Goal: Information Seeking & Learning: Learn about a topic

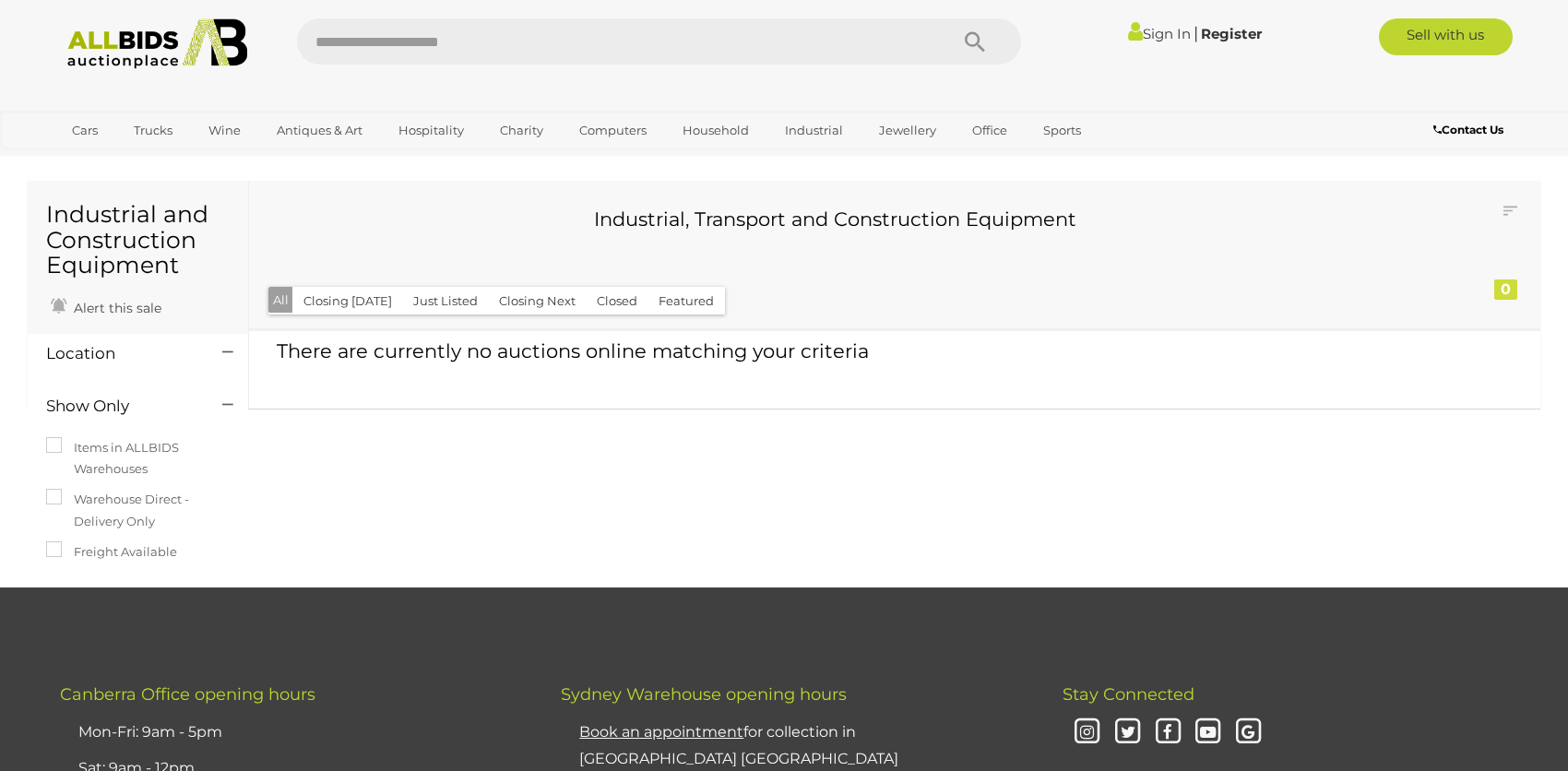
click at [1222, 28] on link "Register" at bounding box center [1231, 33] width 61 height 18
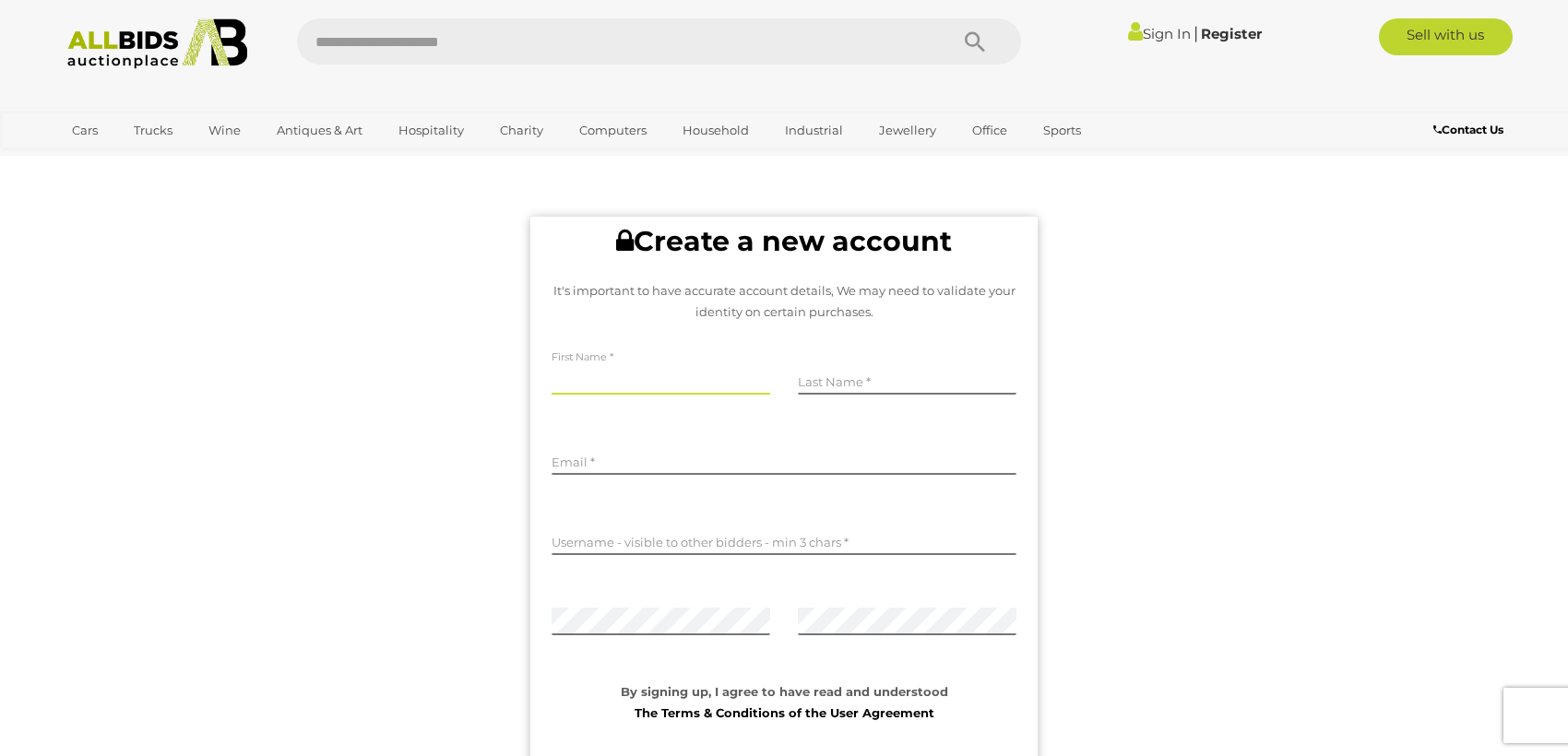
click at [645, 382] on input "text" at bounding box center [661, 381] width 219 height 28
click at [890, 364] on div "Last Name" at bounding box center [907, 381] width 246 height 80
click at [891, 376] on input "text" at bounding box center [907, 381] width 219 height 28
click at [660, 387] on input "text" at bounding box center [661, 381] width 219 height 28
click at [621, 364] on div "First Name" at bounding box center [661, 381] width 246 height 80
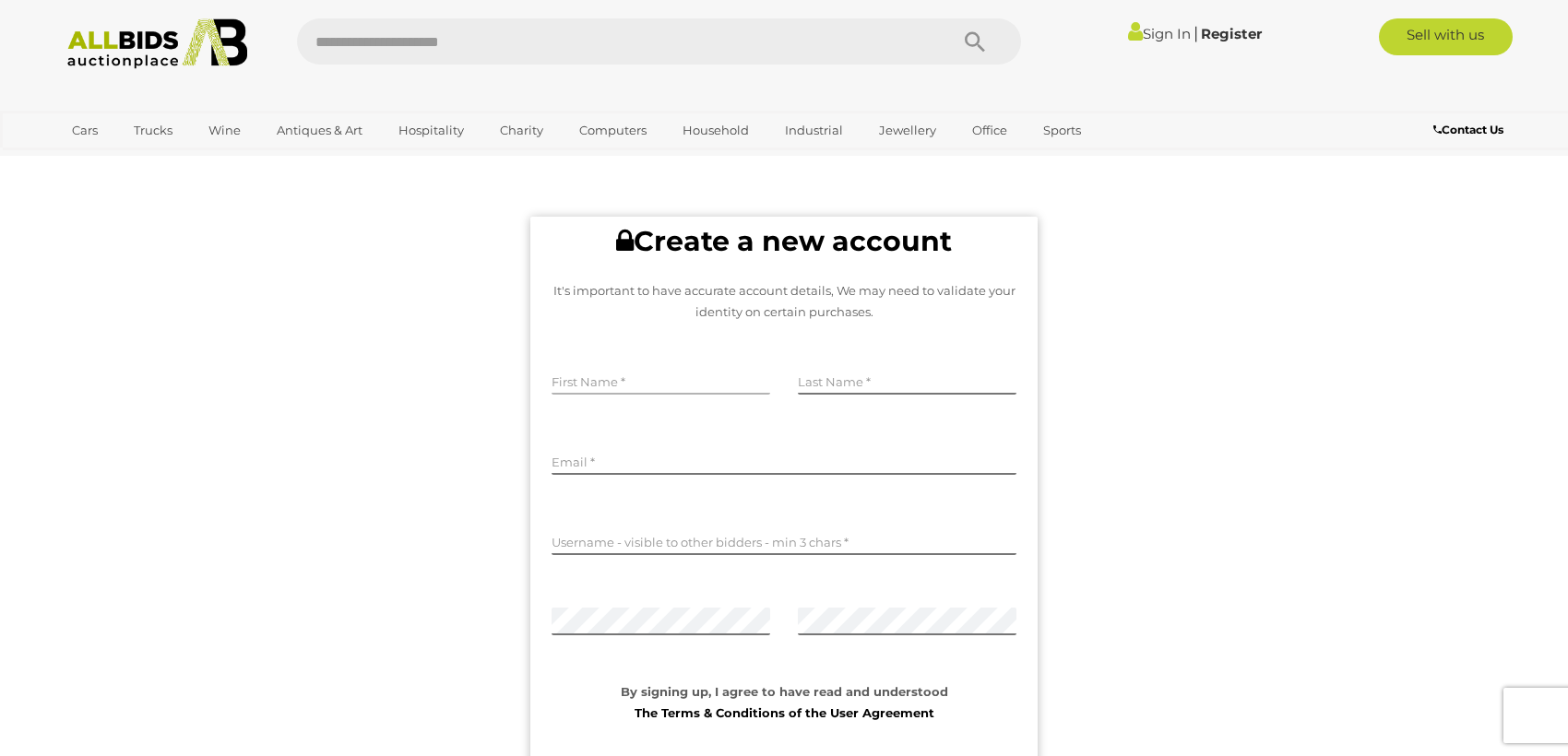
click at [613, 373] on input "text" at bounding box center [661, 381] width 219 height 28
type input "**********"
click at [908, 372] on input "text" at bounding box center [907, 381] width 219 height 28
type input "*******"
click at [832, 457] on input "email" at bounding box center [784, 461] width 465 height 28
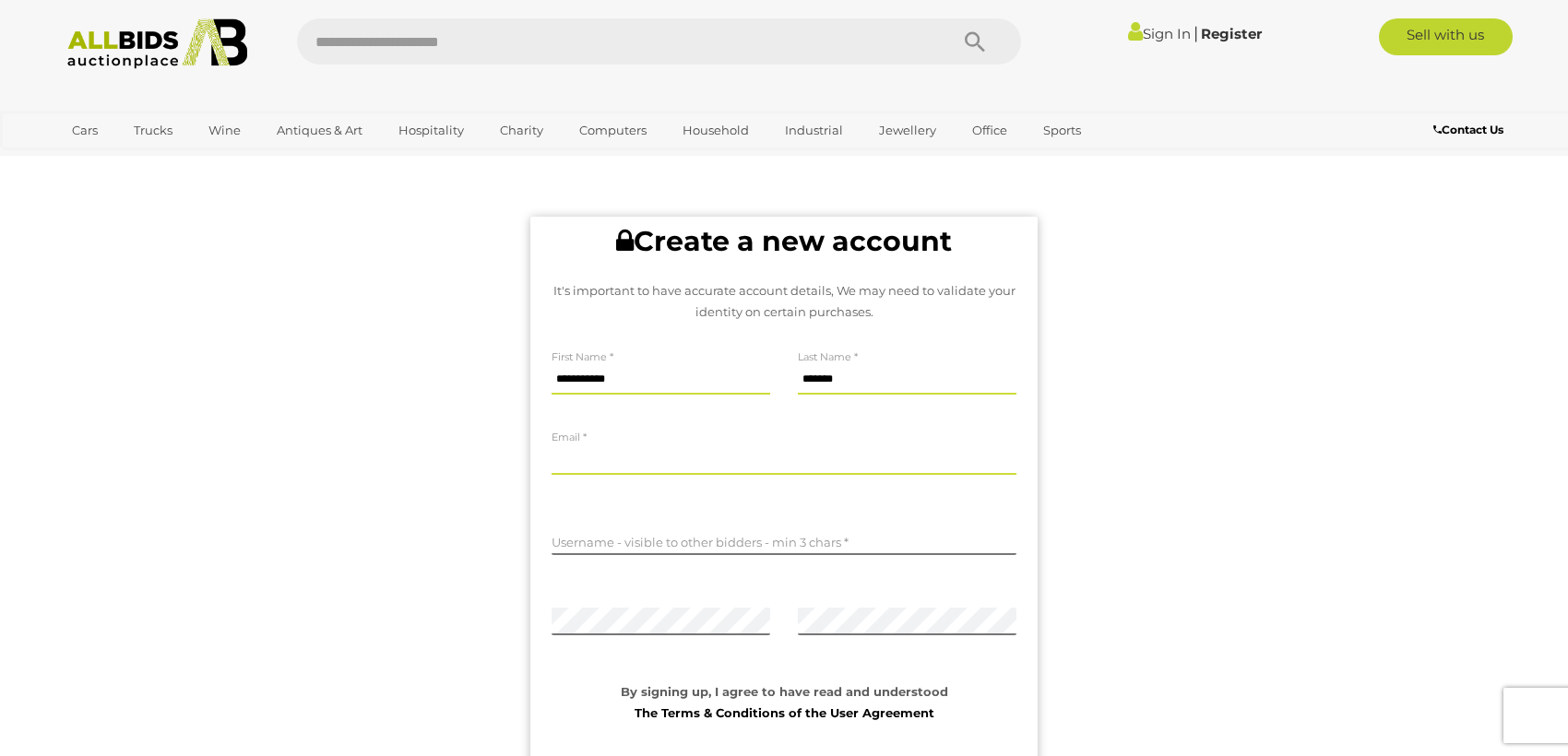
type input "**********"
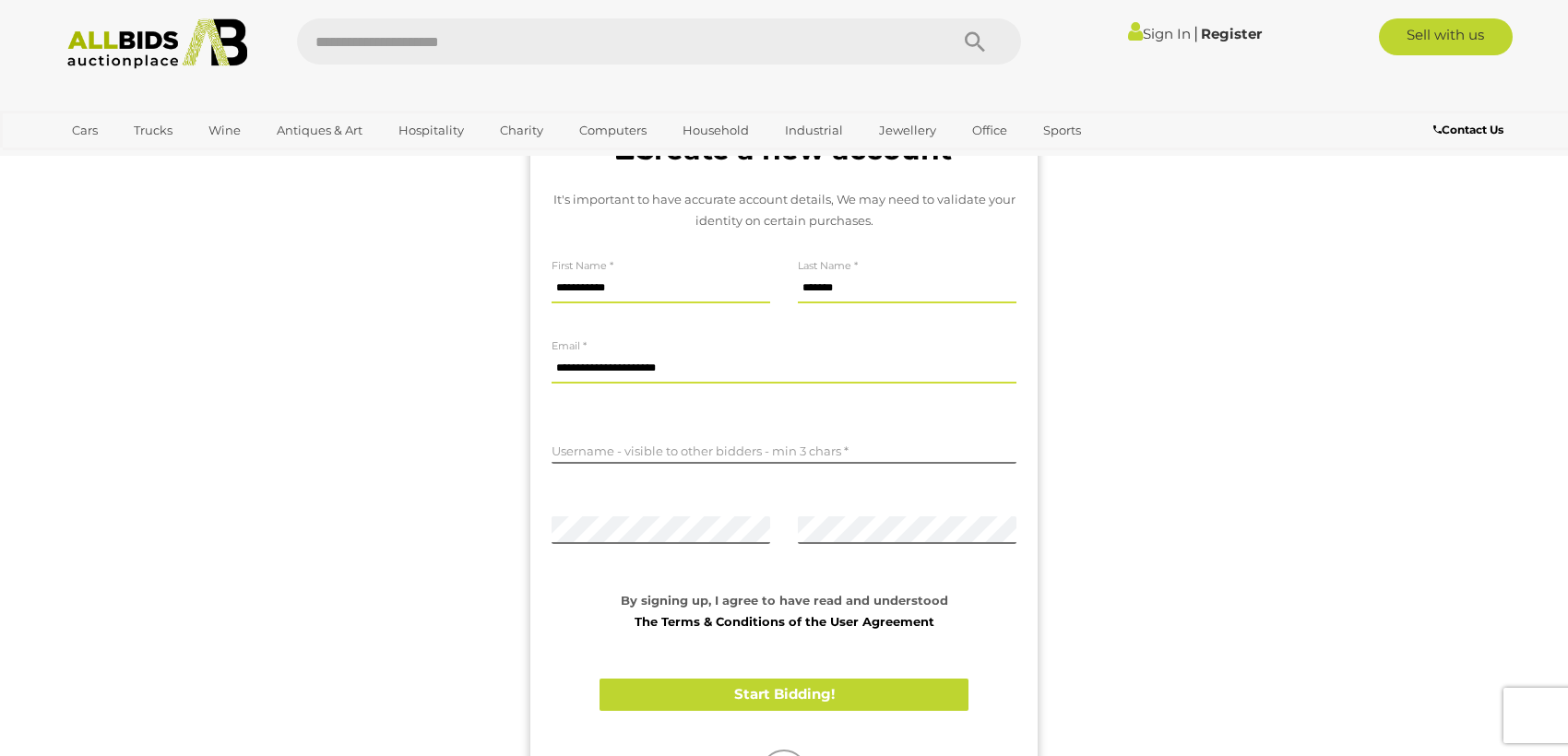
scroll to position [93, 0]
click at [786, 450] on input "text" at bounding box center [784, 449] width 465 height 28
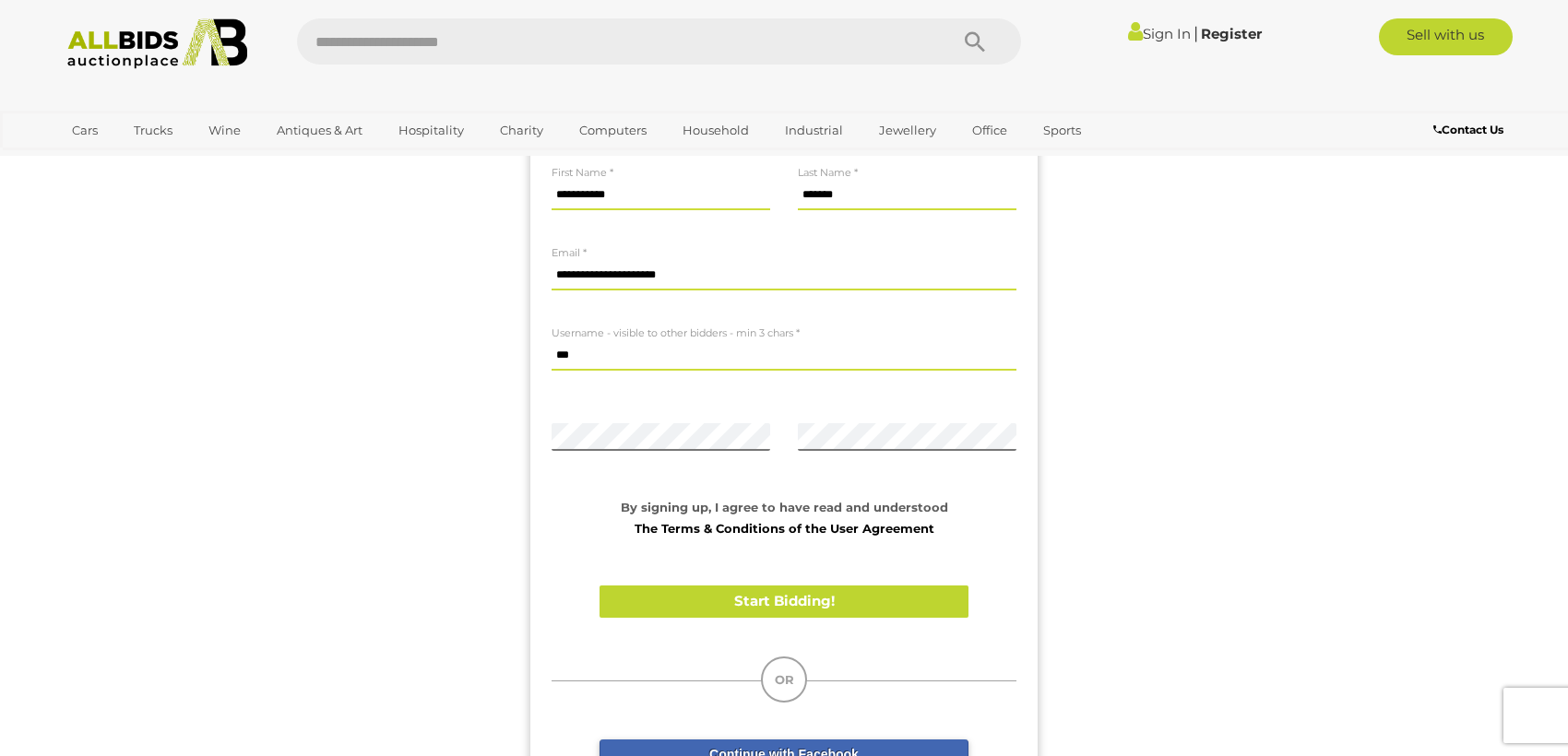
type input "***"
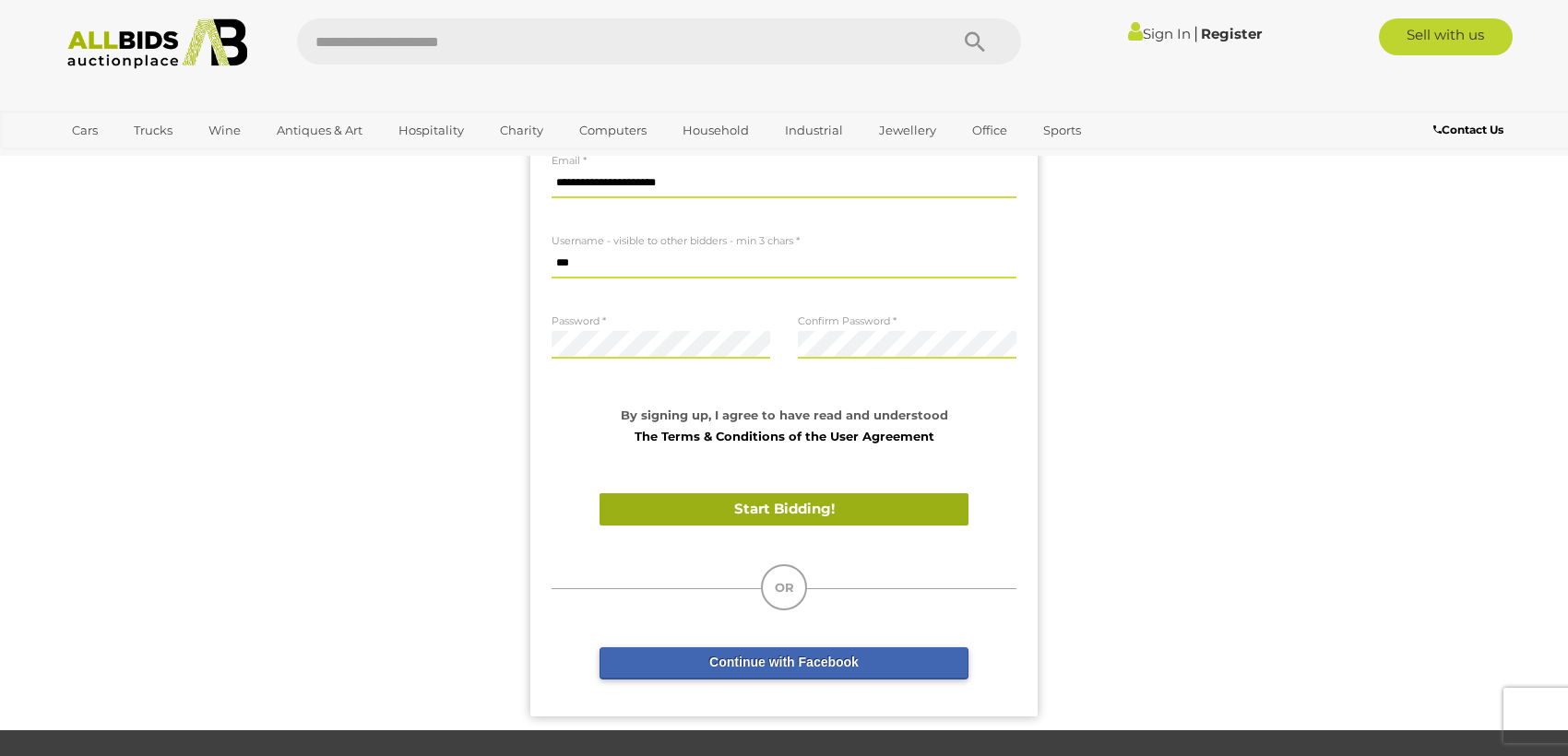
click at [814, 499] on button "Start Bidding!" at bounding box center [784, 509] width 369 height 32
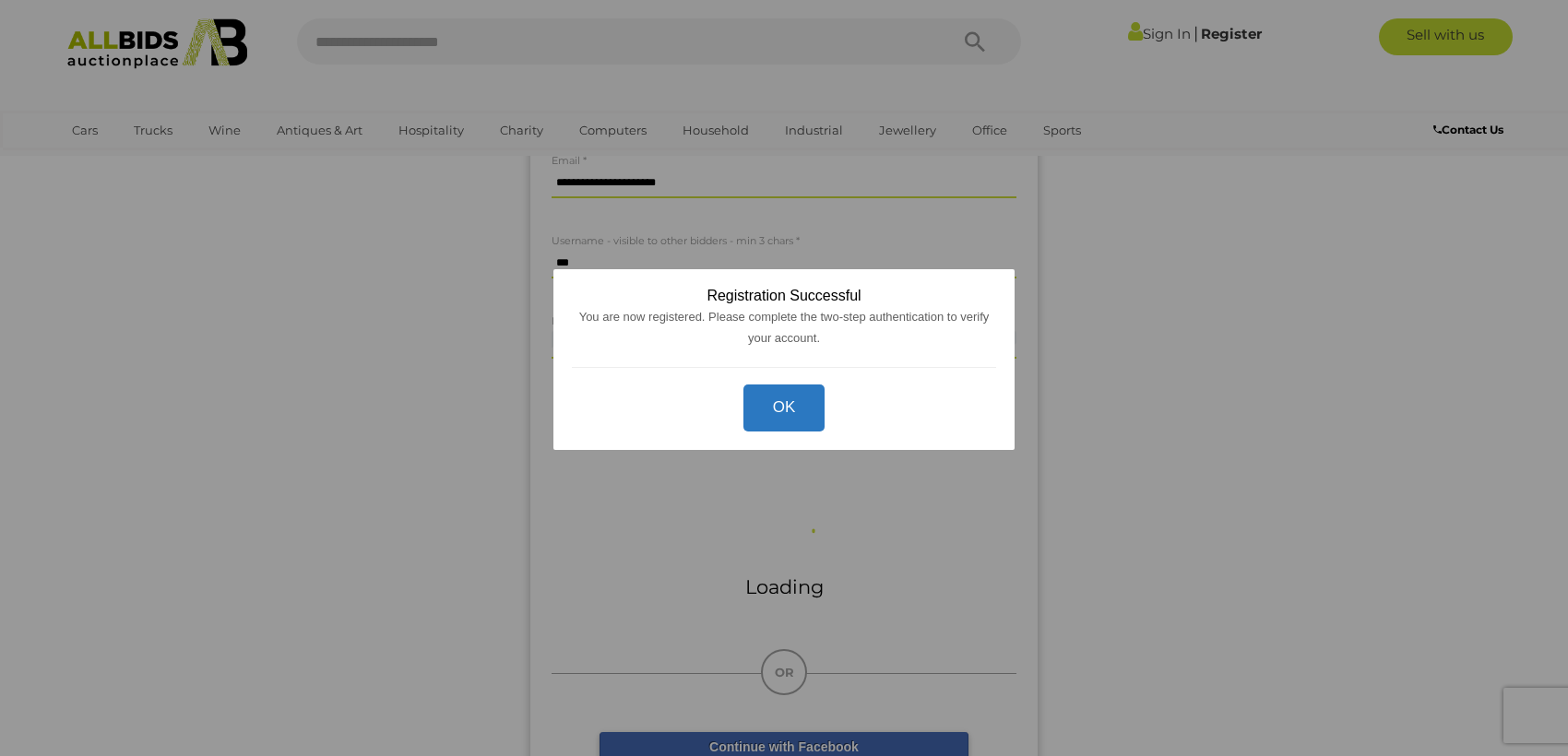
click at [791, 402] on button "OK" at bounding box center [784, 408] width 82 height 47
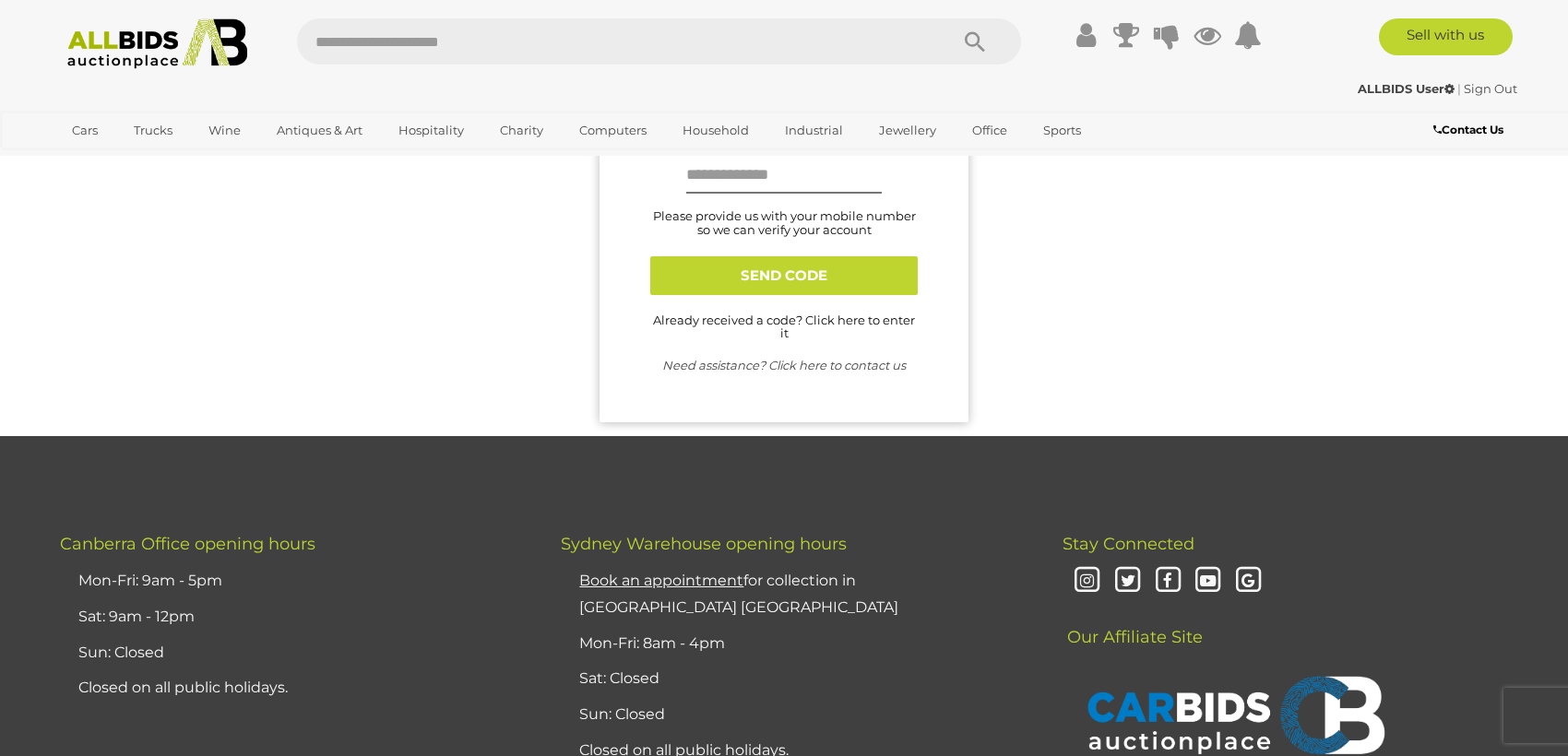
scroll to position [0, 0]
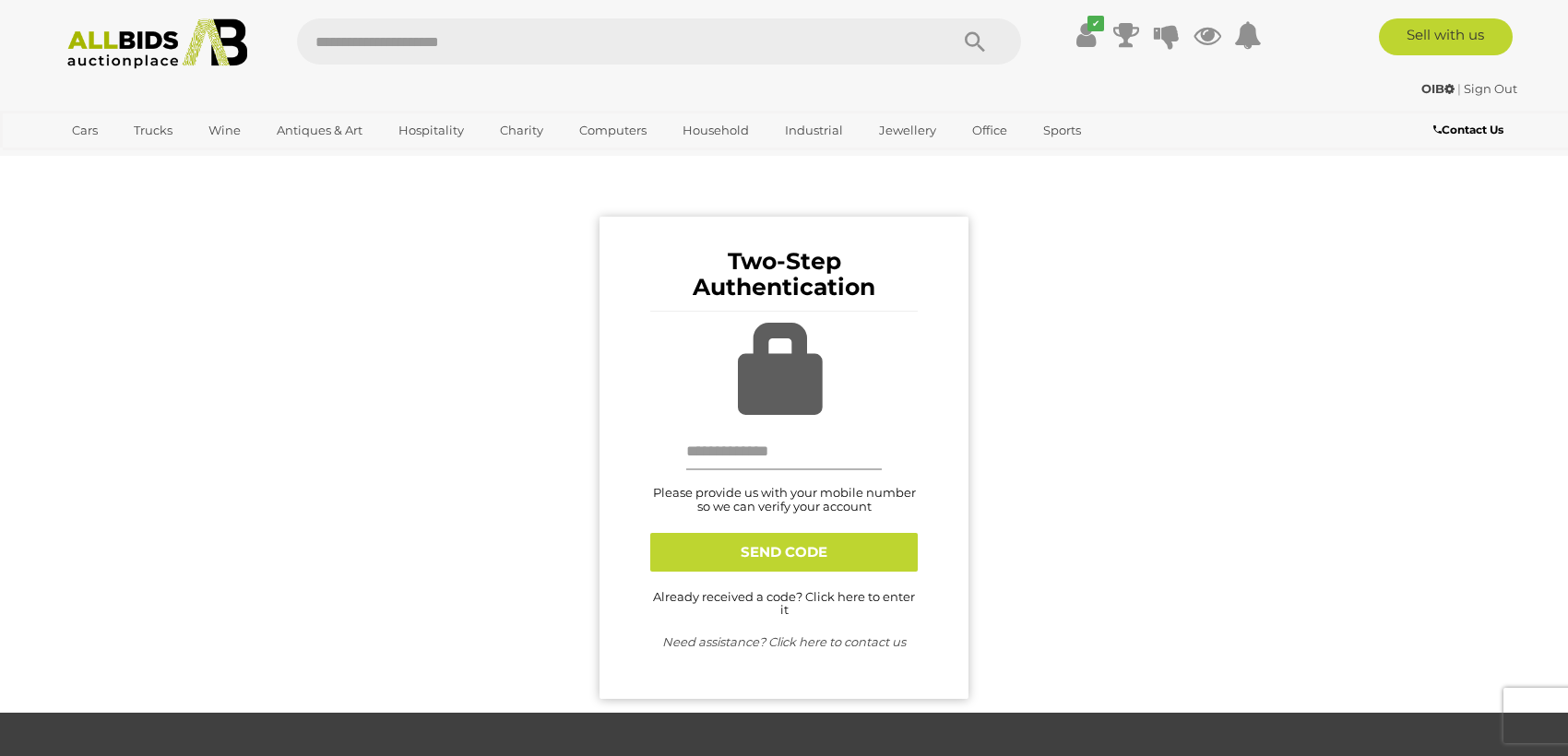
click at [768, 457] on input "text" at bounding box center [784, 451] width 196 height 36
type input "**********"
click at [791, 561] on button "SEND CODE" at bounding box center [784, 551] width 268 height 38
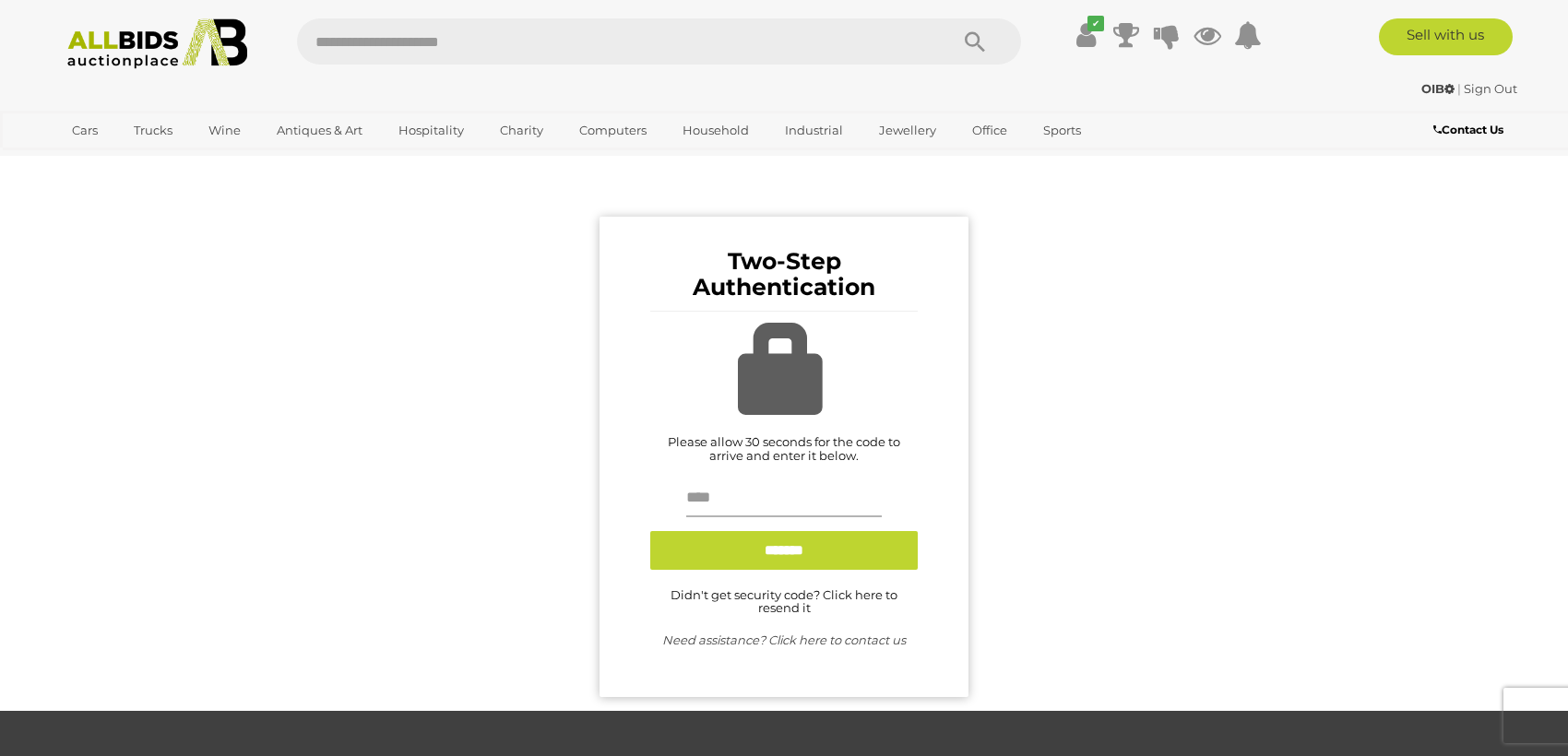
click at [755, 505] on input "text" at bounding box center [784, 498] width 196 height 36
type input "******"
click at [768, 554] on input "*******" at bounding box center [784, 549] width 268 height 38
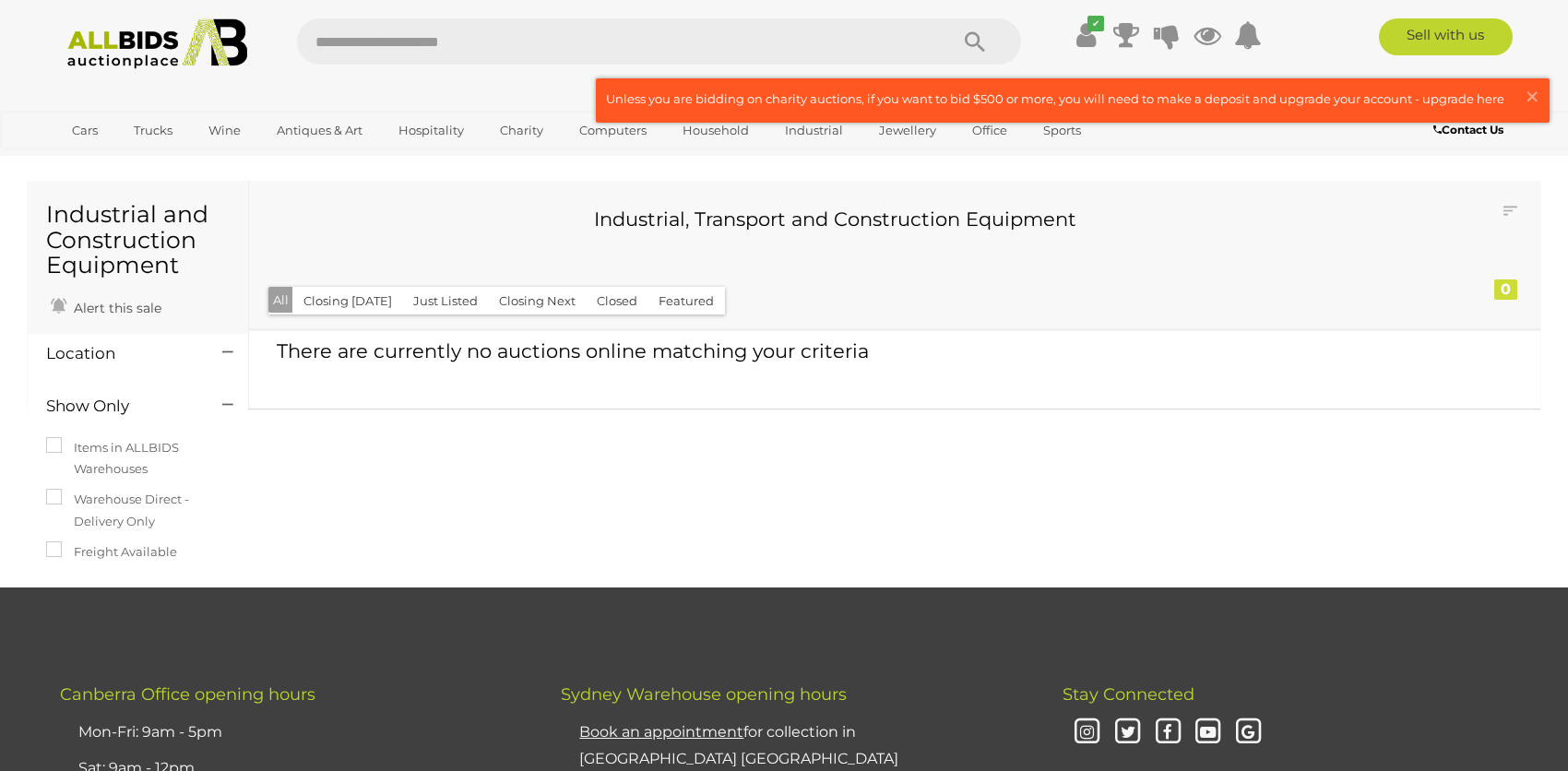
click at [1456, 104] on link at bounding box center [1073, 100] width 951 height 42
click at [153, 60] on img at bounding box center [157, 43] width 200 height 50
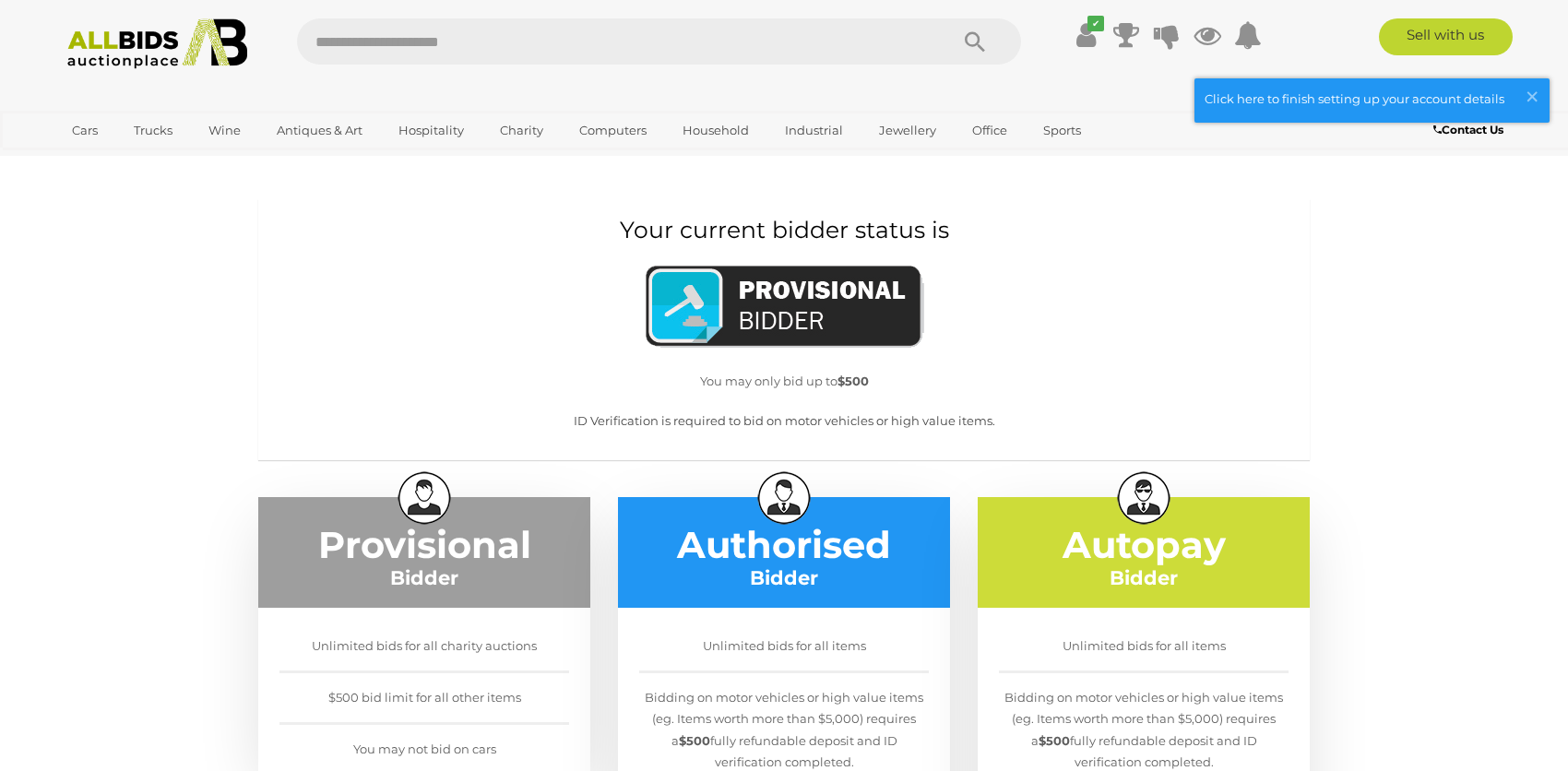
scroll to position [93, 0]
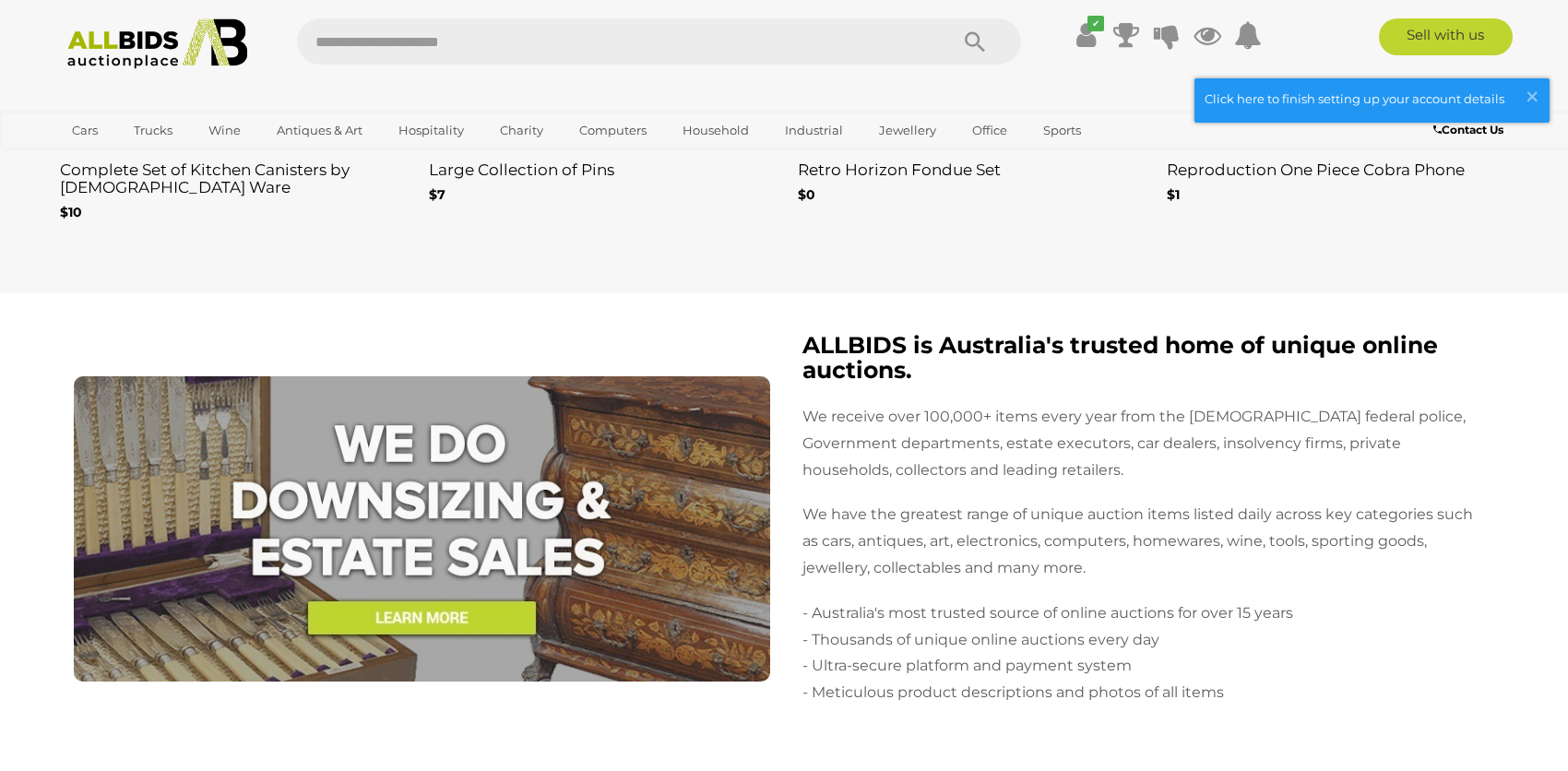
scroll to position [3503, 0]
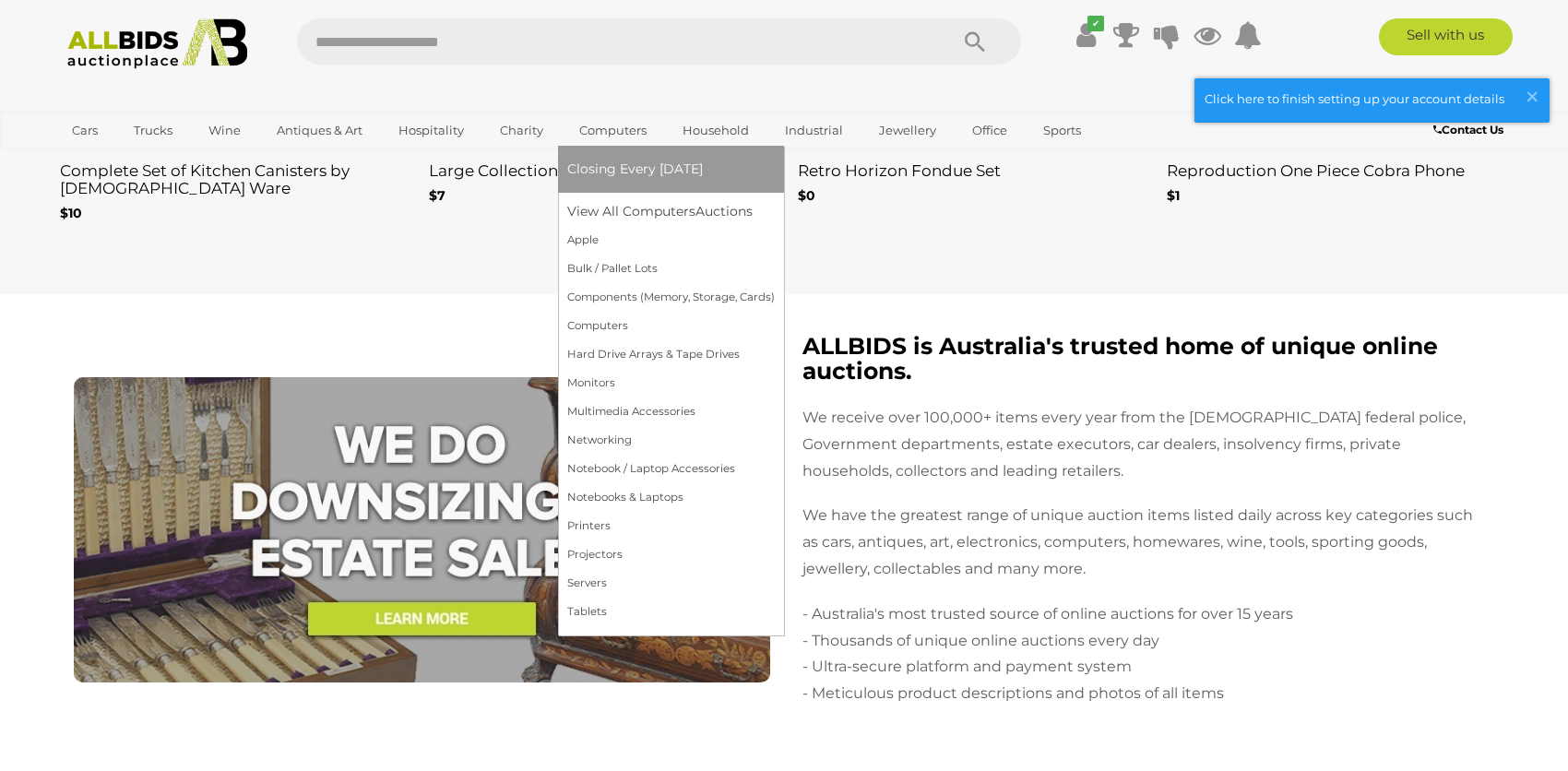
click at [617, 125] on link "Computers" at bounding box center [613, 130] width 92 height 31
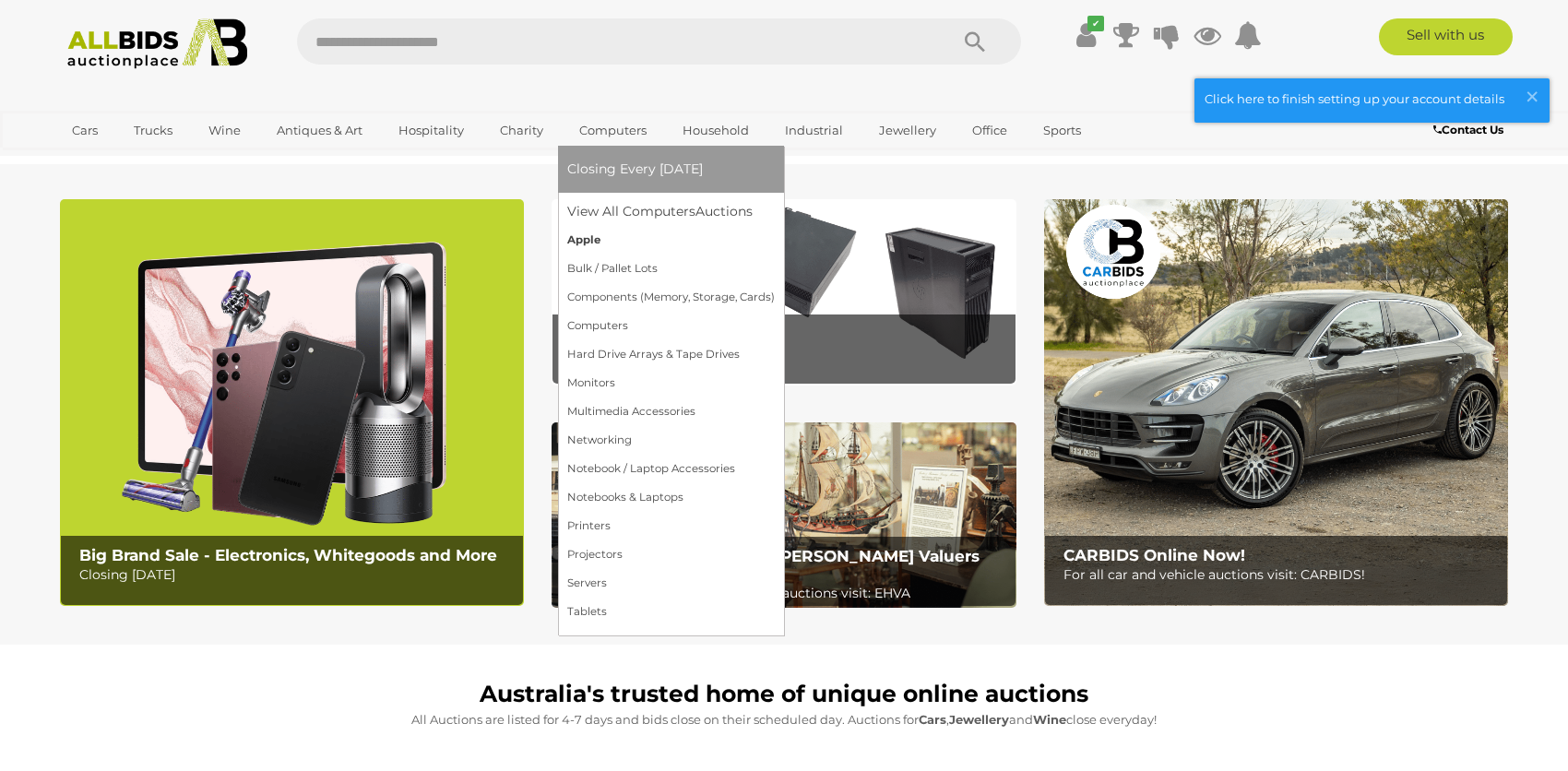
click at [588, 234] on link "Apple" at bounding box center [671, 239] width 208 height 29
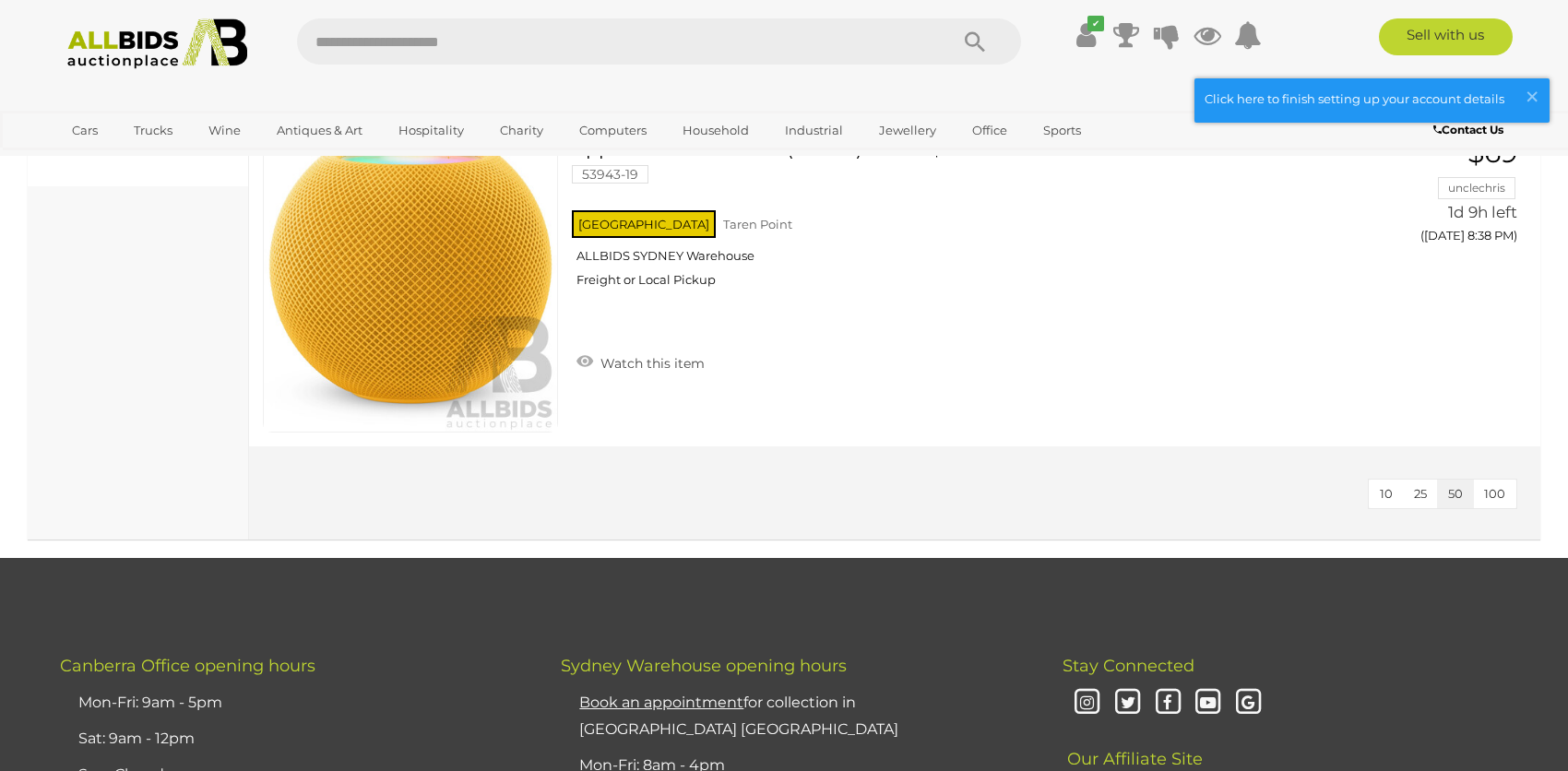
scroll to position [830, 0]
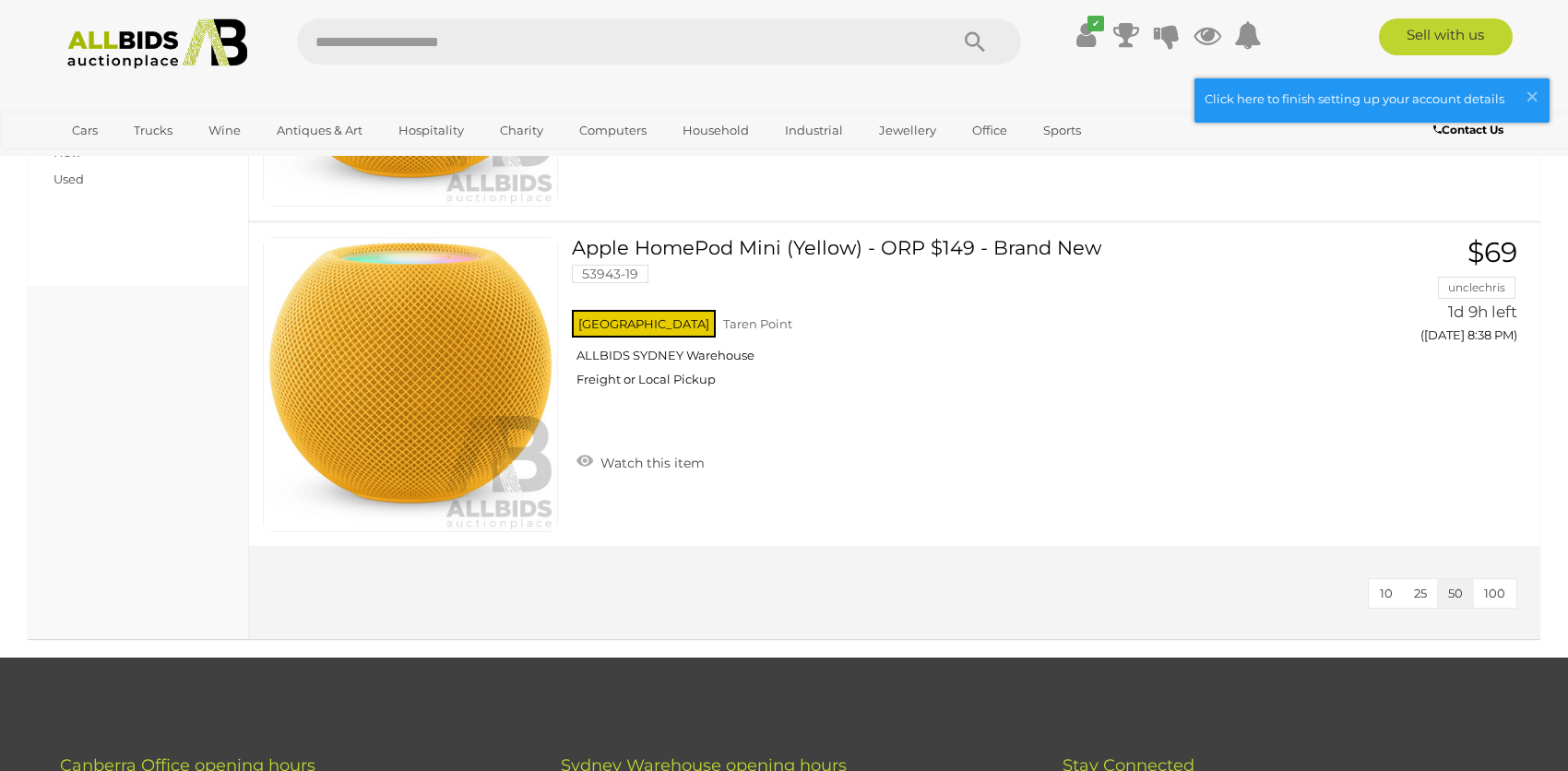
click at [1391, 592] on span "10" at bounding box center [1386, 593] width 13 height 15
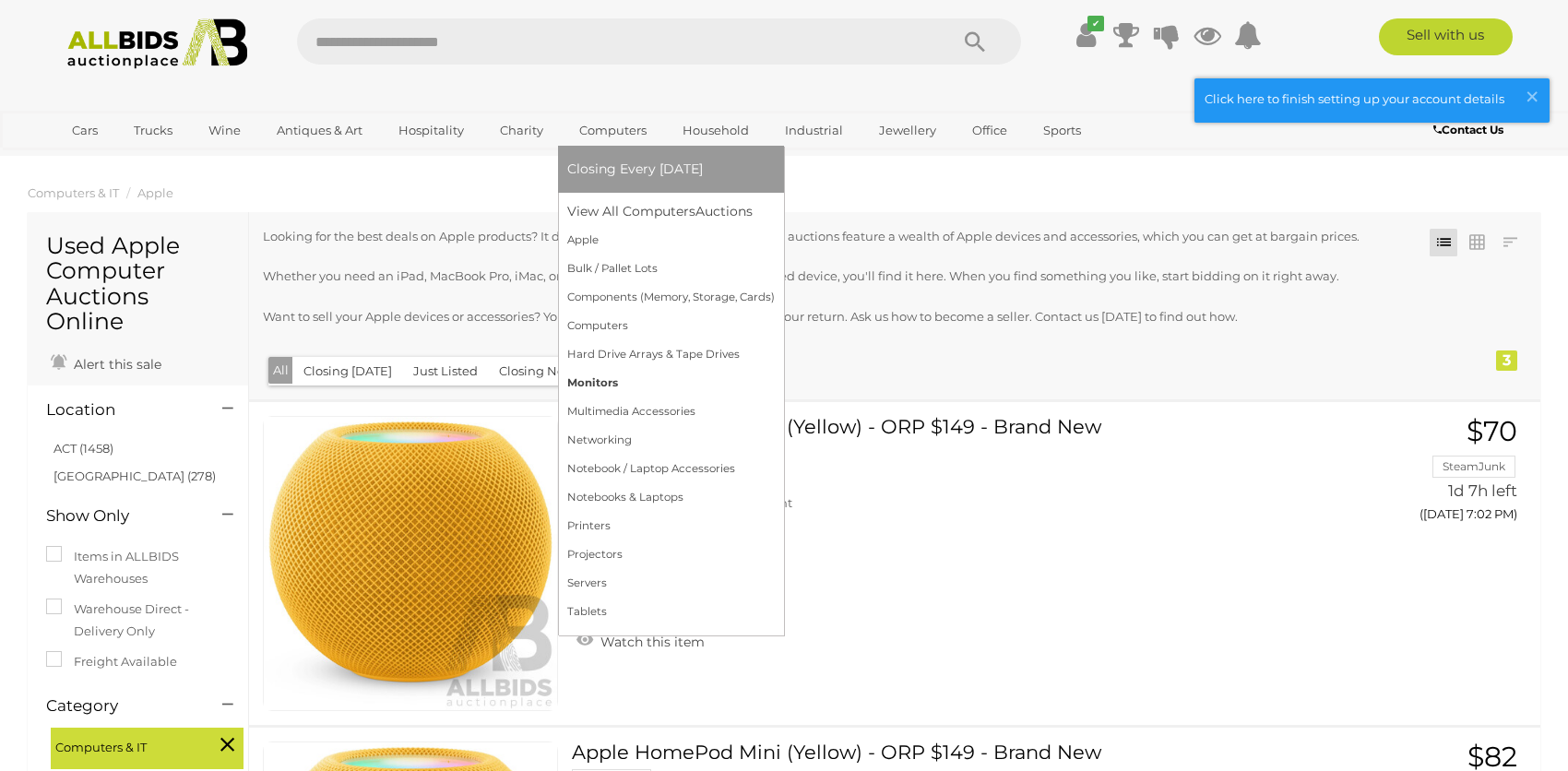
click at [600, 376] on link "Monitors" at bounding box center [671, 383] width 208 height 29
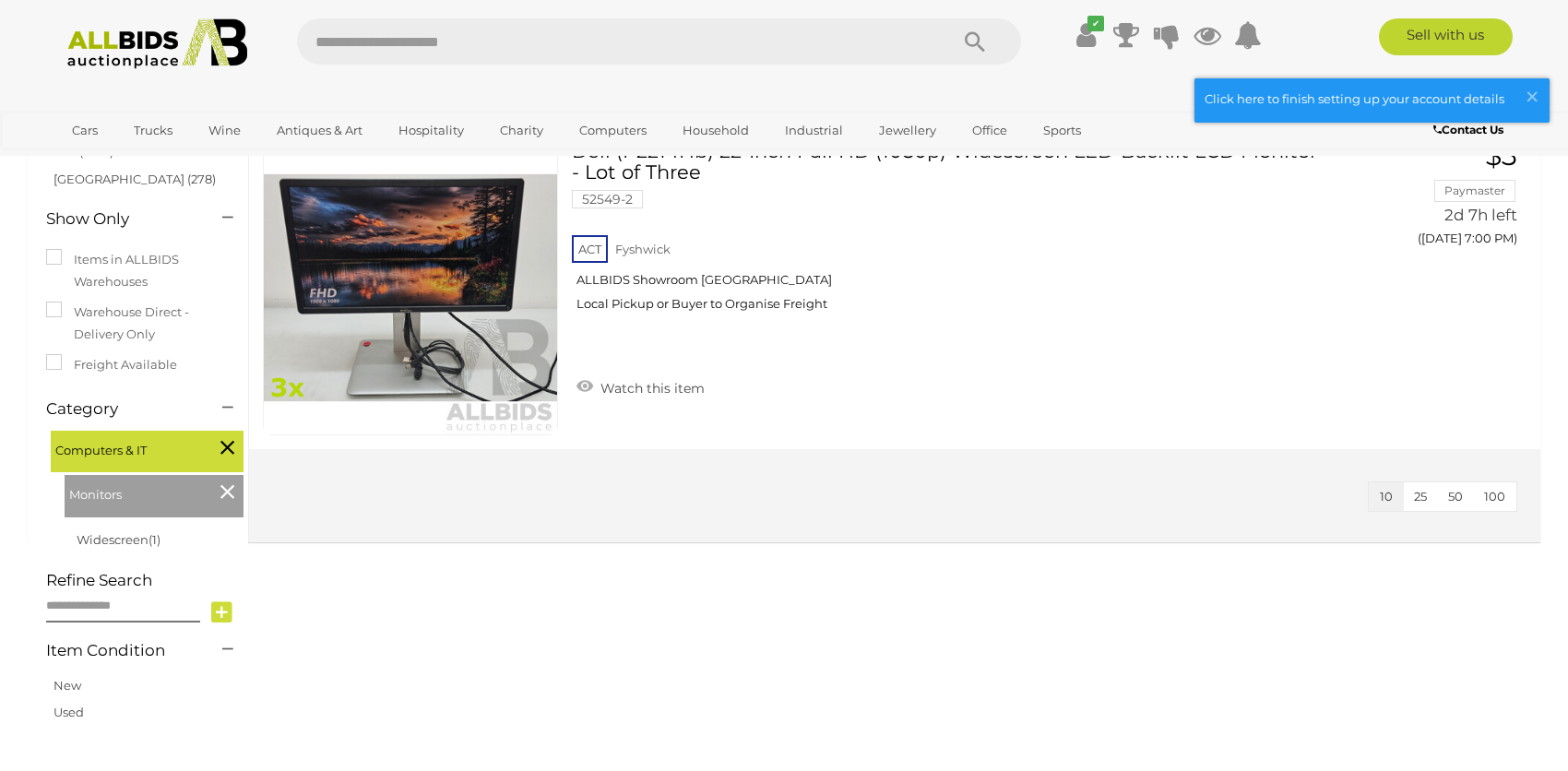
scroll to position [277, 0]
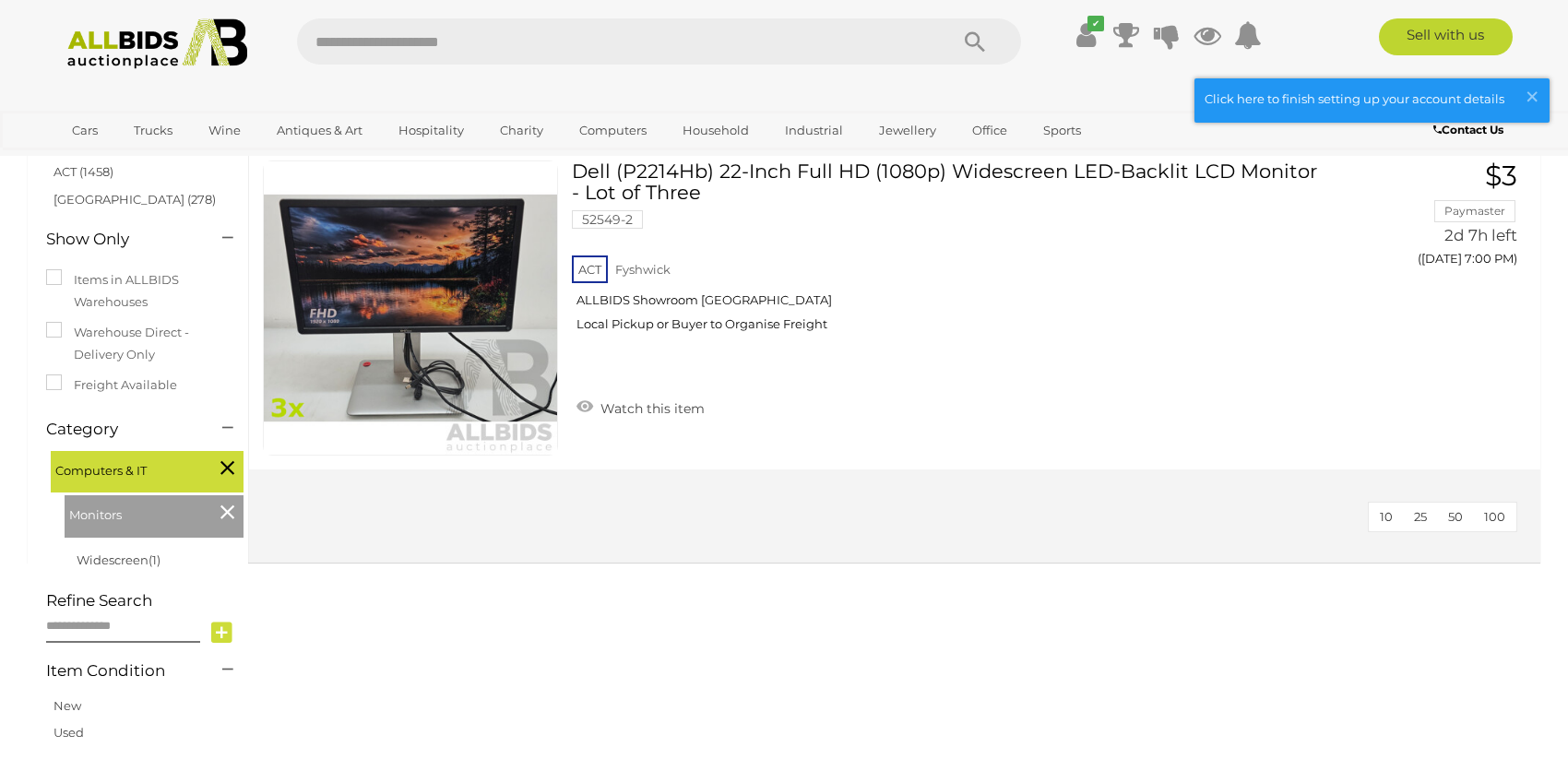
click at [1391, 523] on span "10" at bounding box center [1386, 516] width 13 height 15
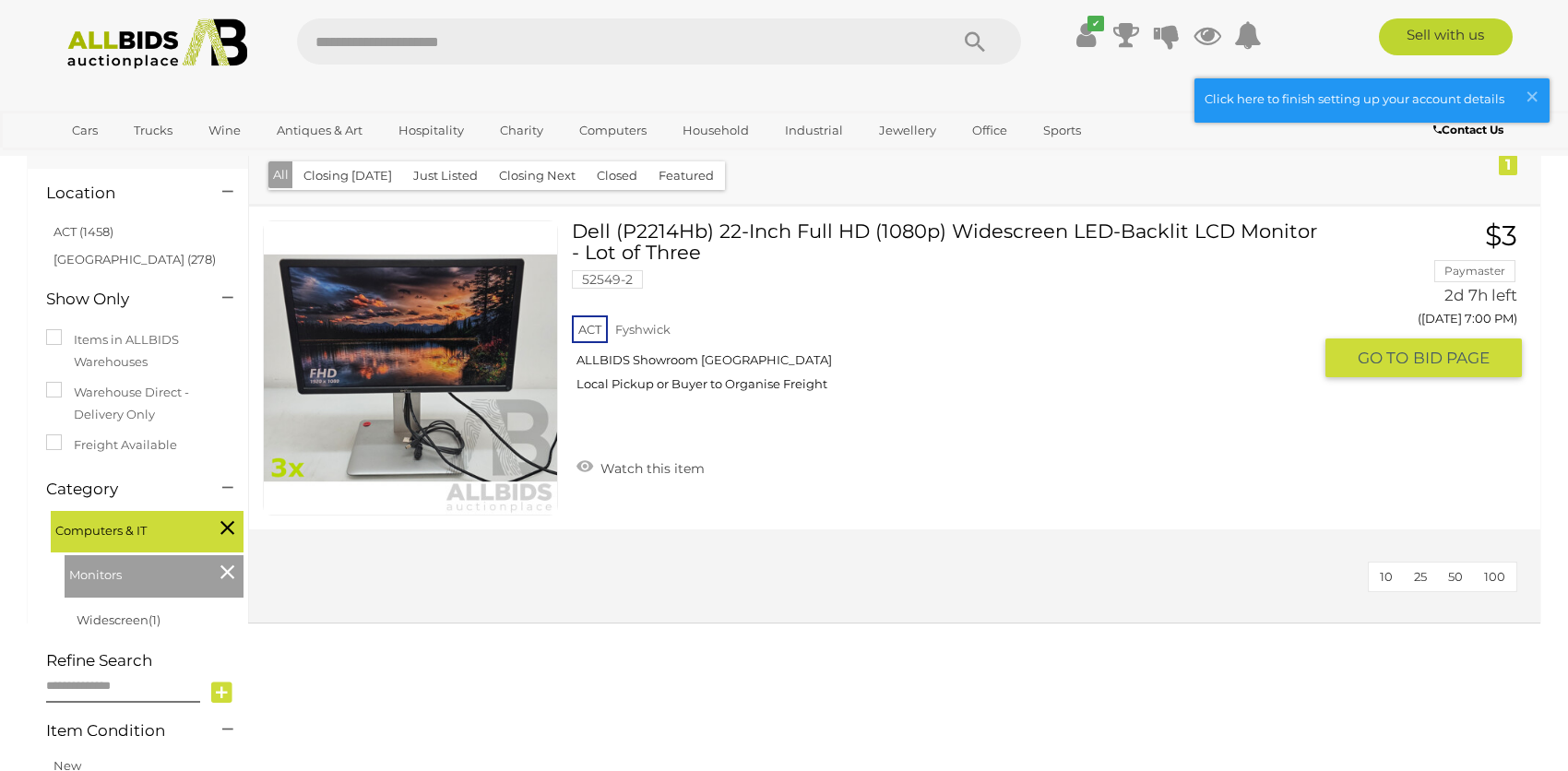
scroll to position [184, 0]
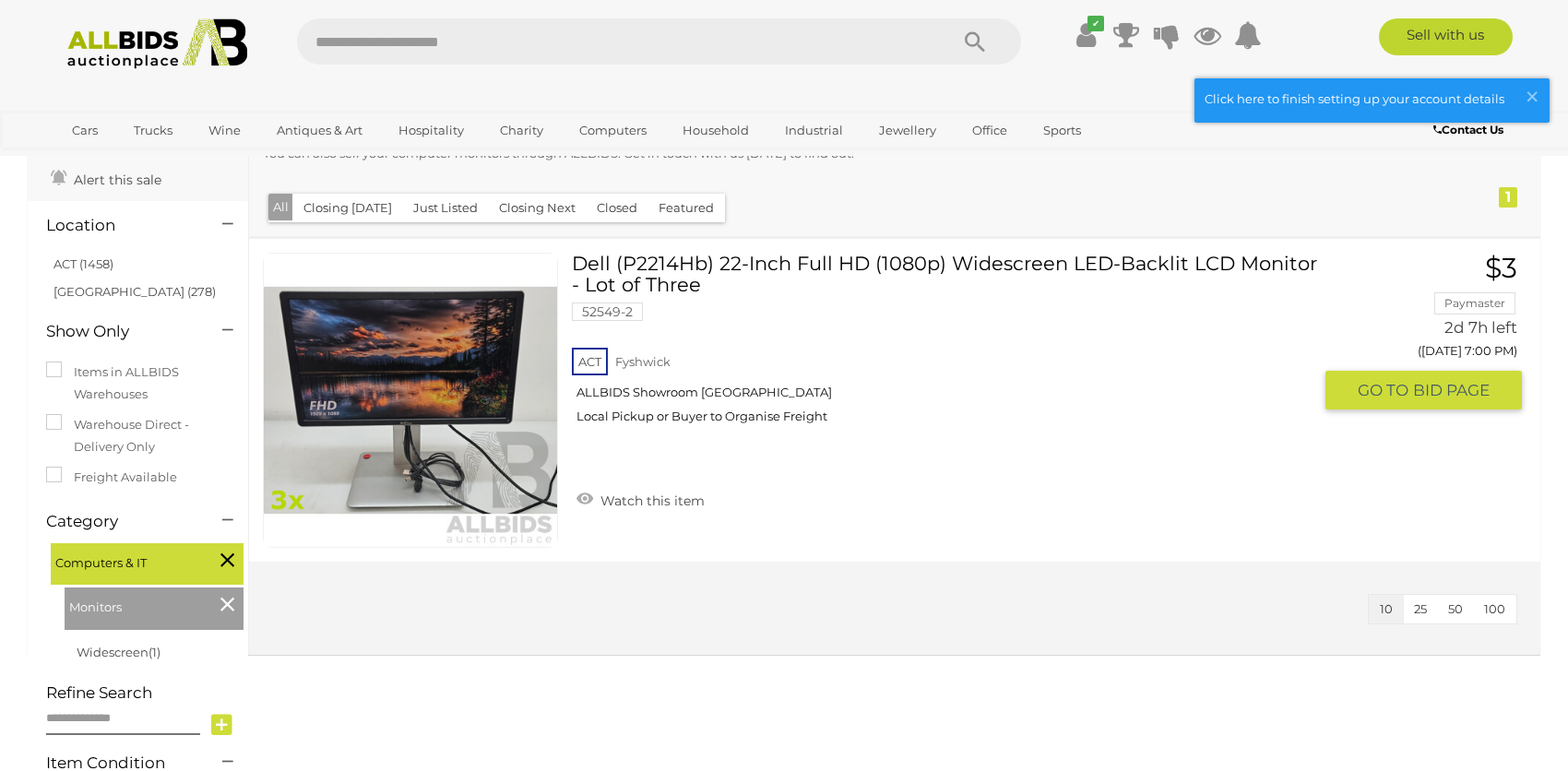
click at [461, 342] on link at bounding box center [411, 401] width 295 height 295
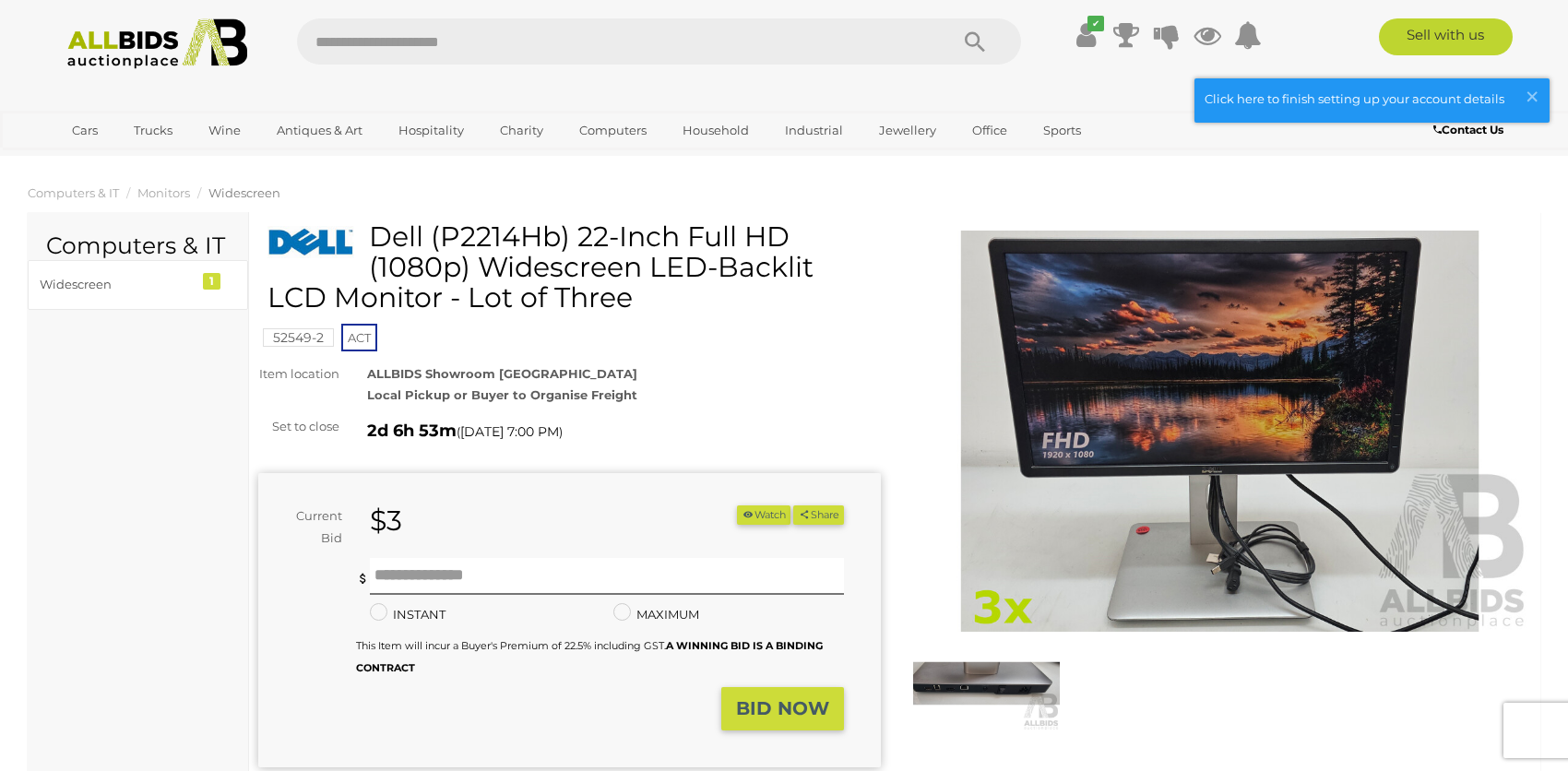
click at [1108, 450] on img at bounding box center [1219, 430] width 622 height 401
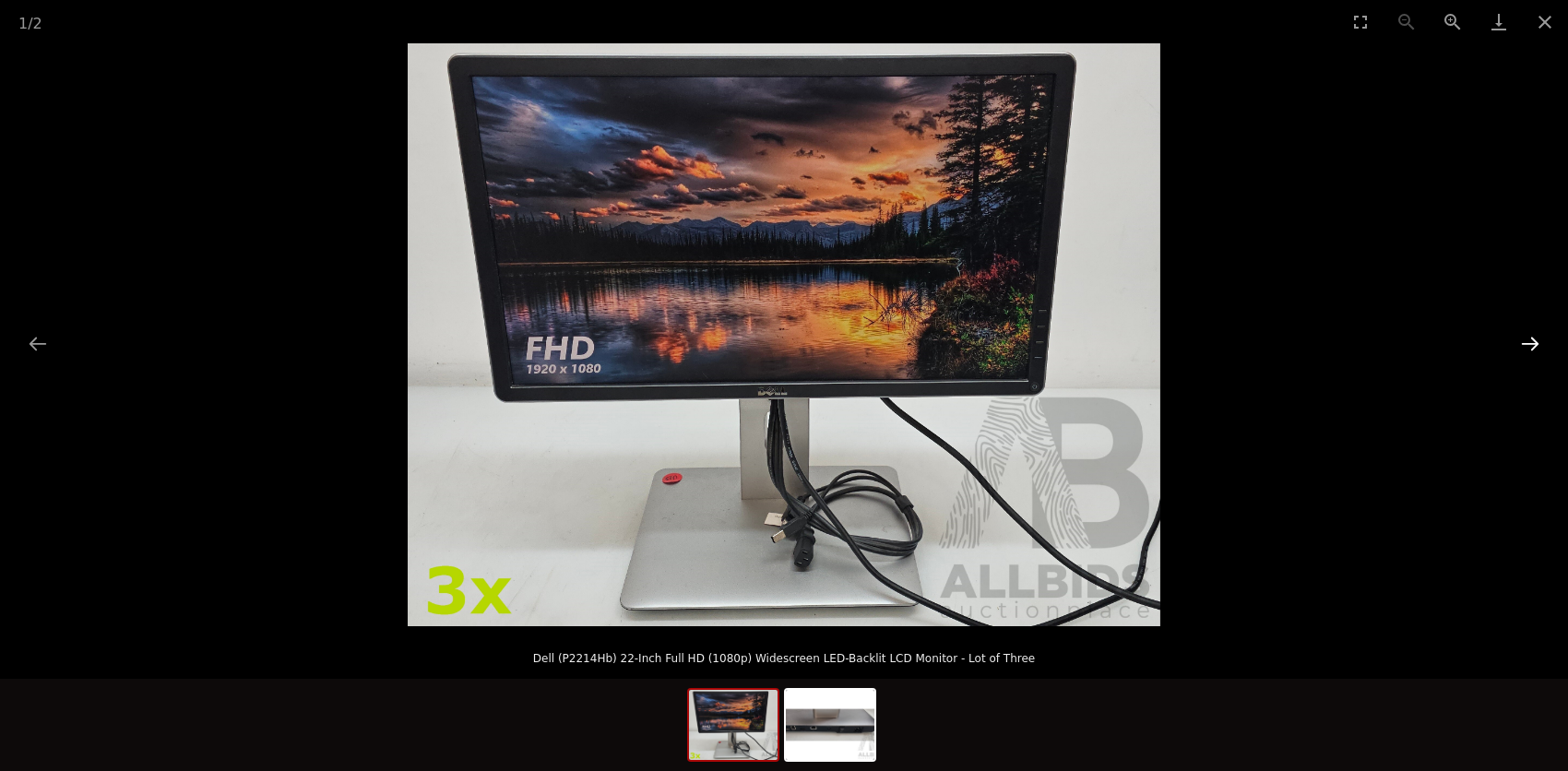
click at [1526, 345] on button "Next slide" at bounding box center [1530, 344] width 38 height 36
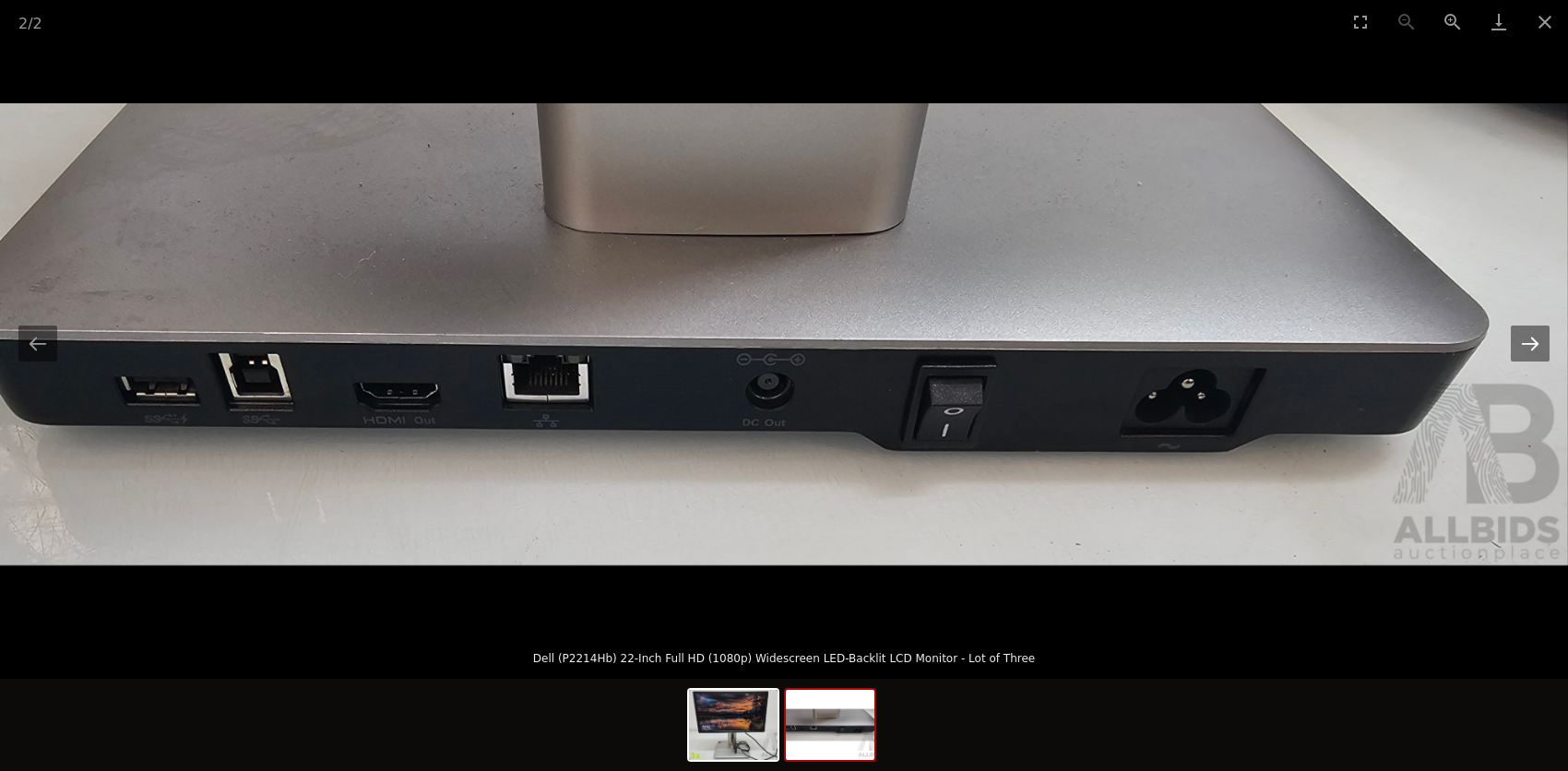
click at [1526, 345] on button "Next slide" at bounding box center [1530, 344] width 38 height 36
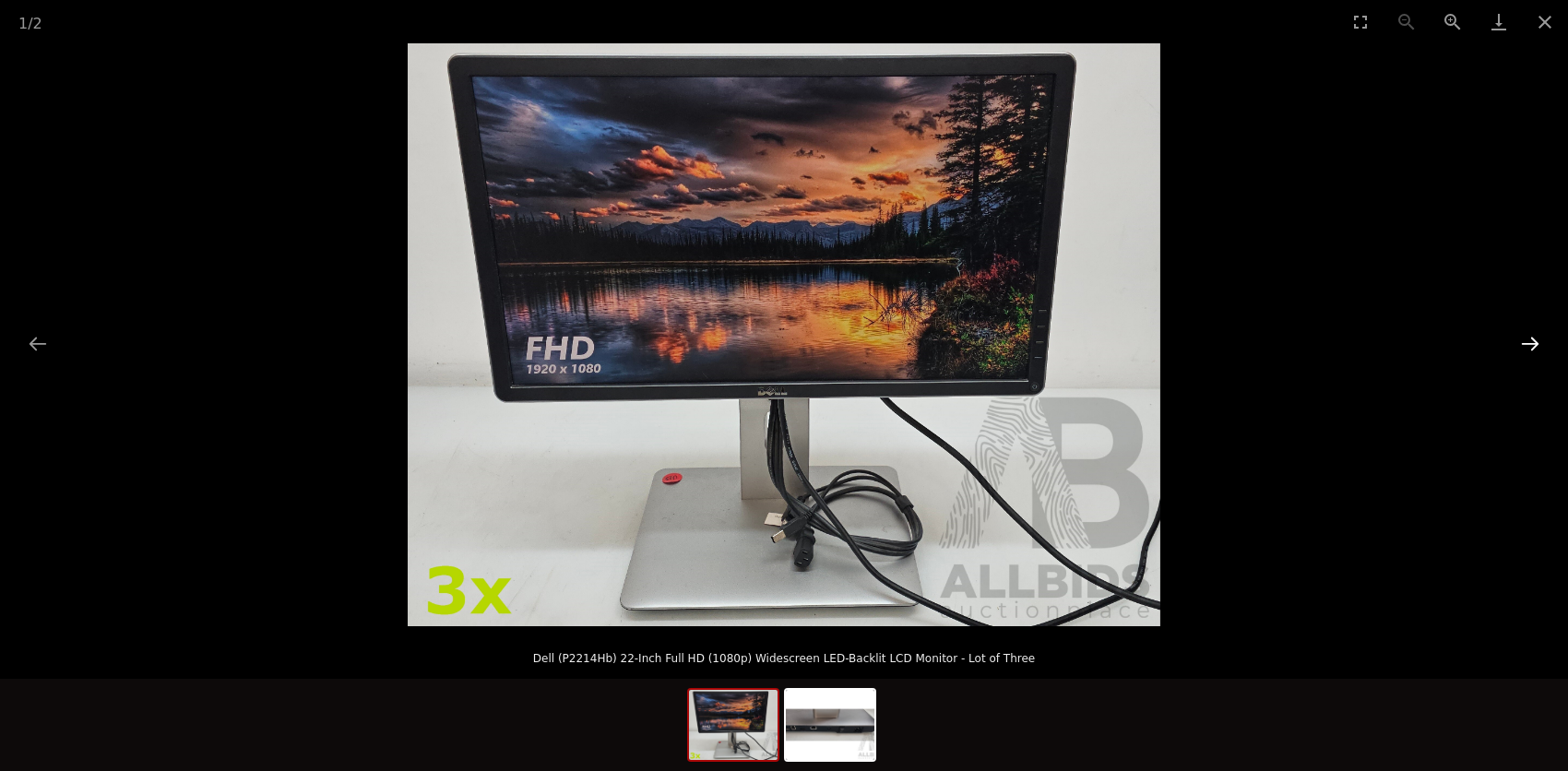
click at [1526, 345] on button "Next slide" at bounding box center [1530, 344] width 38 height 36
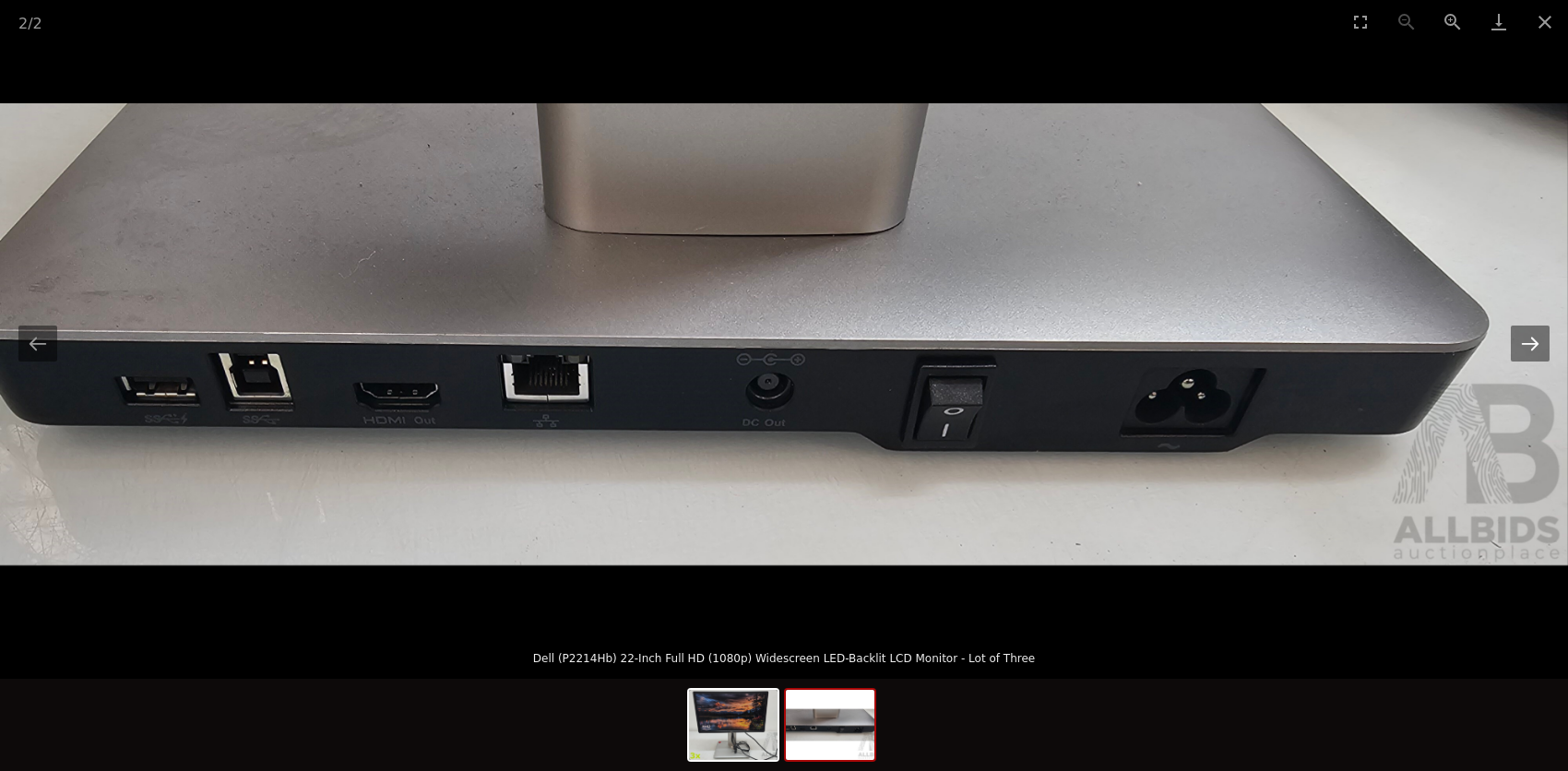
click at [1526, 345] on button "Next slide" at bounding box center [1530, 344] width 38 height 36
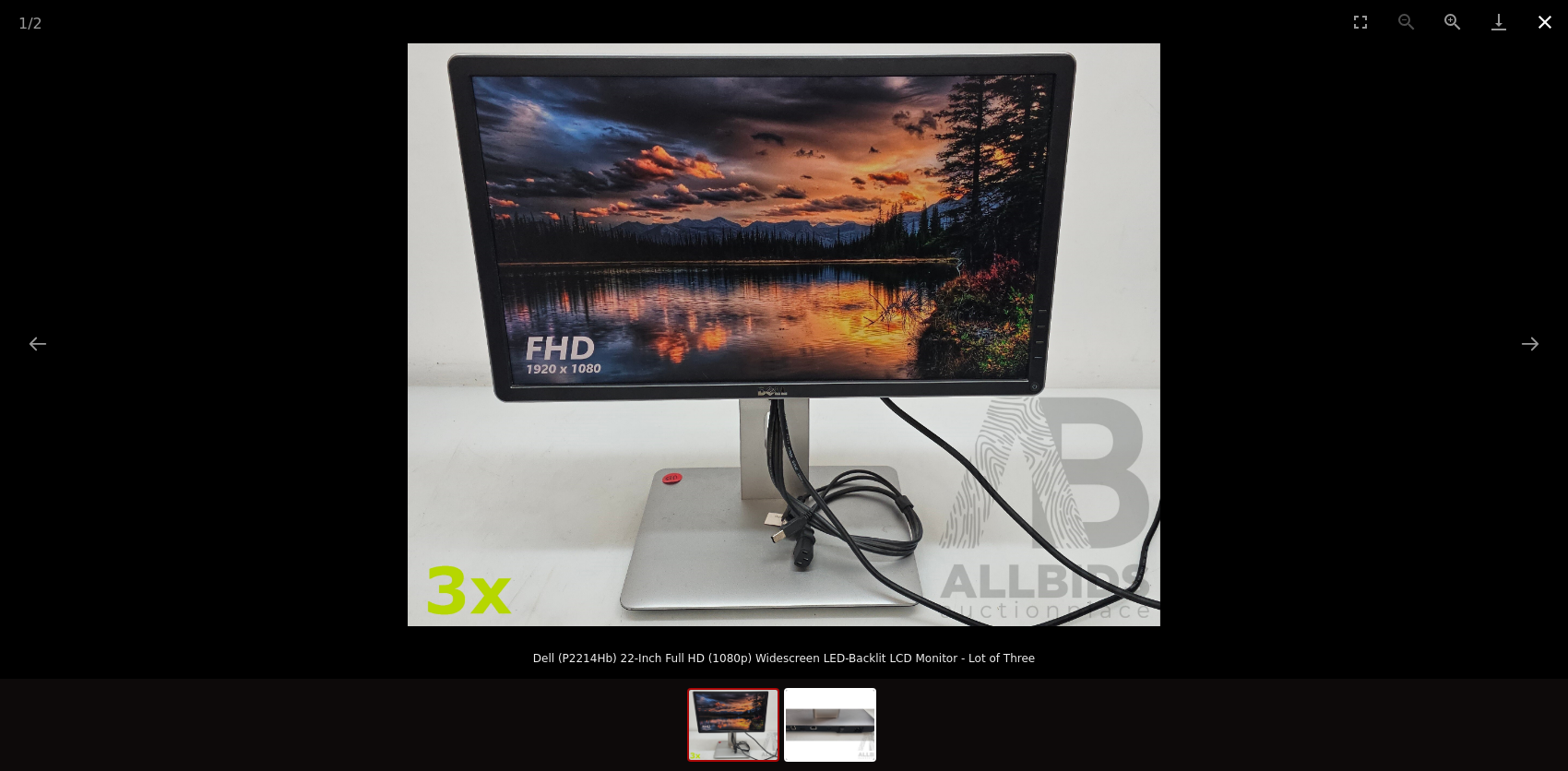
drag, startPoint x: 1544, startPoint y: 22, endPoint x: 1546, endPoint y: 33, distance: 11.2
click at [1544, 22] on button "Close gallery" at bounding box center [1544, 22] width 46 height 43
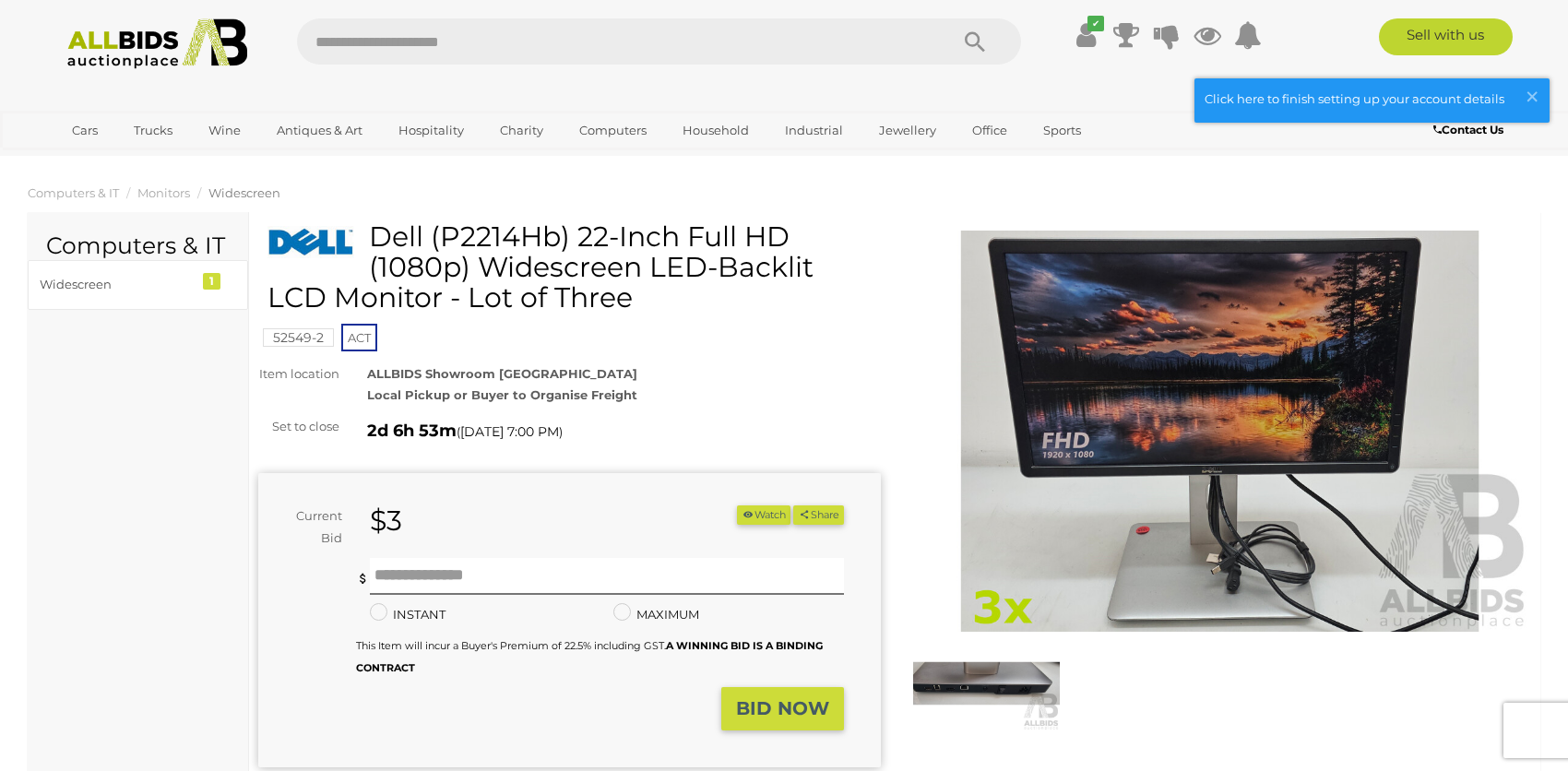
click at [108, 24] on img at bounding box center [157, 43] width 200 height 50
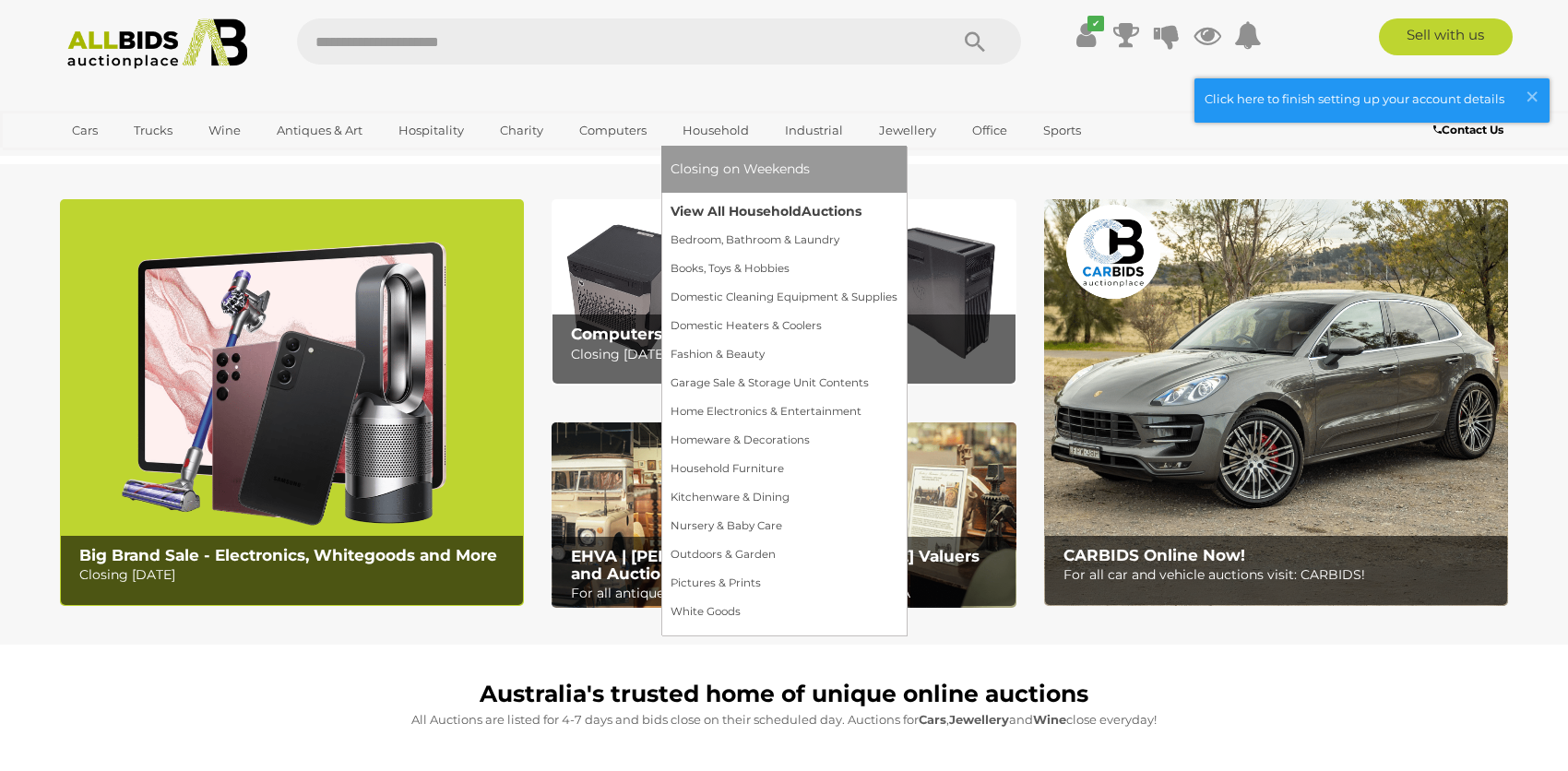
click at [750, 212] on link "View All Household Auctions" at bounding box center [784, 211] width 227 height 29
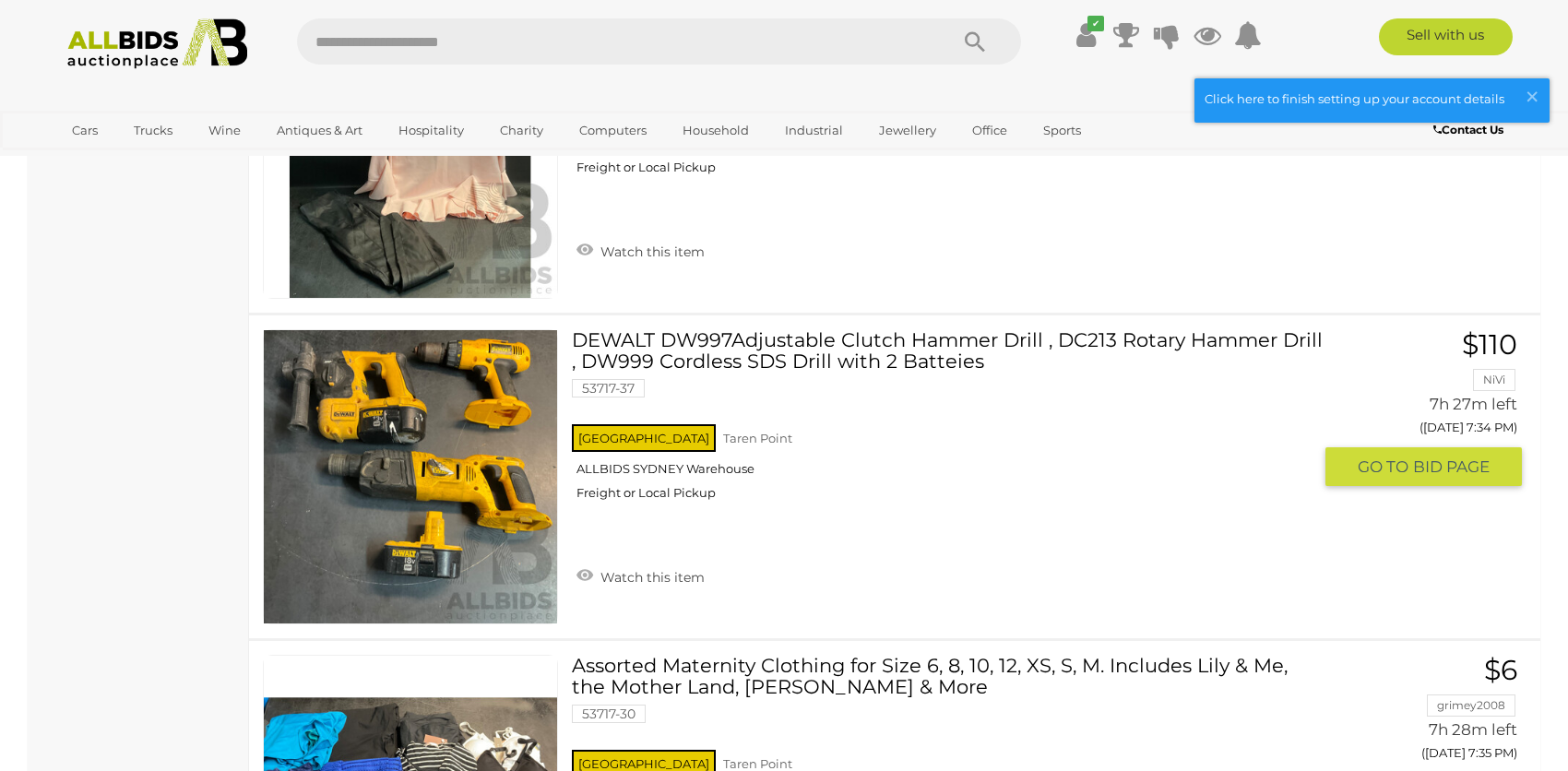
scroll to position [2673, 0]
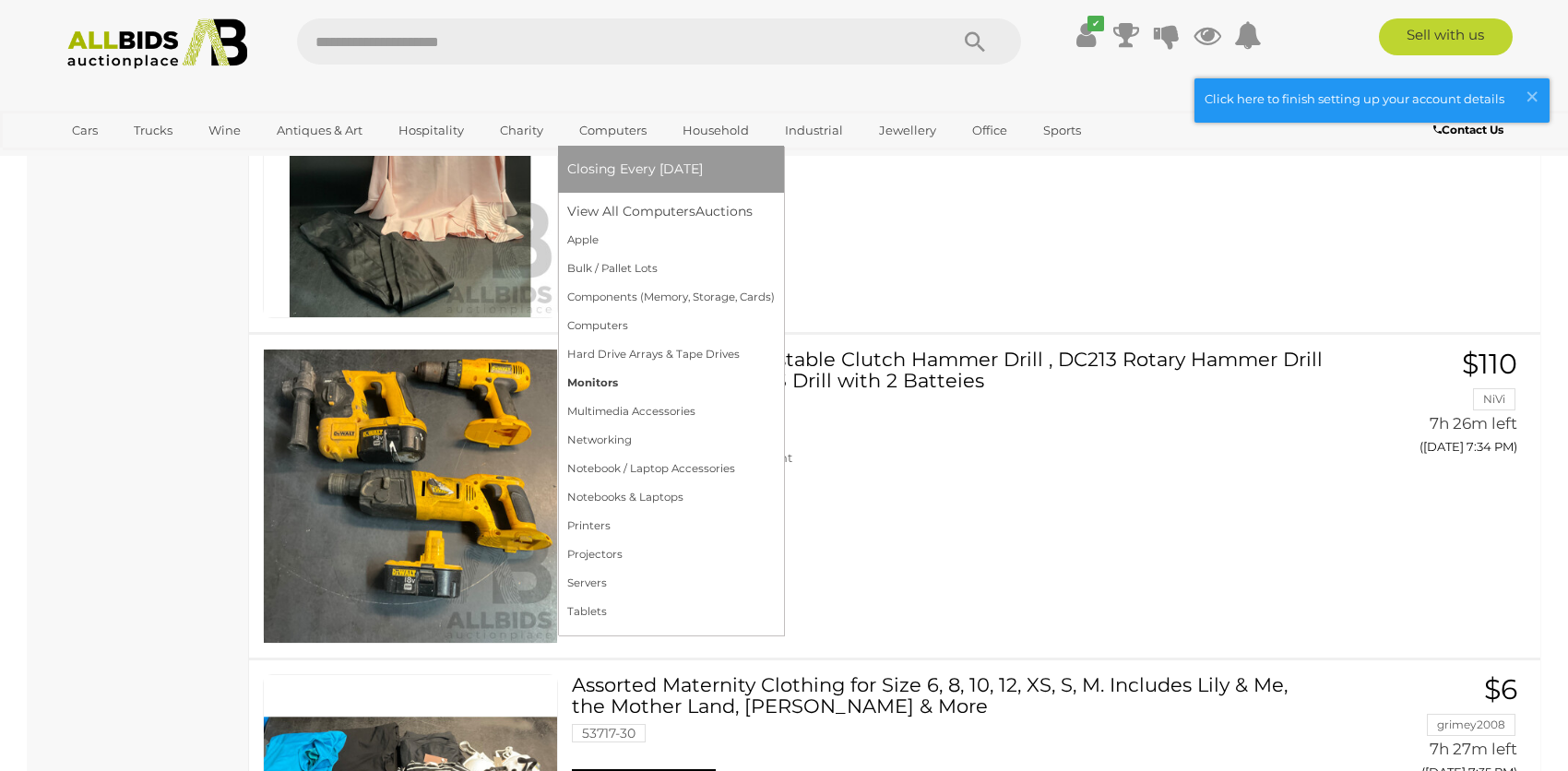
click at [607, 383] on link "Monitors" at bounding box center [671, 383] width 208 height 29
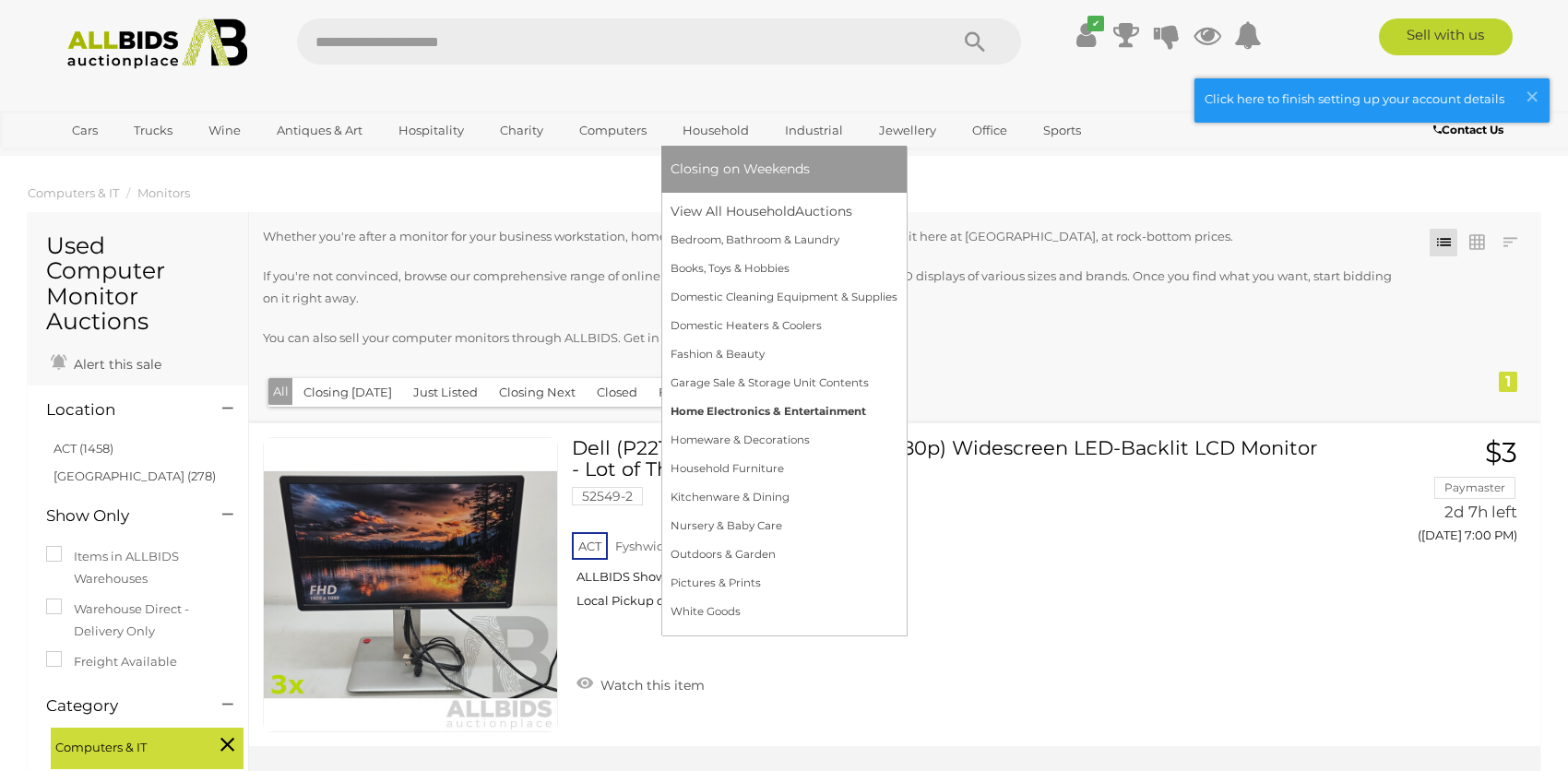
click at [721, 410] on link "Home Electronics & Entertainment" at bounding box center [784, 412] width 227 height 29
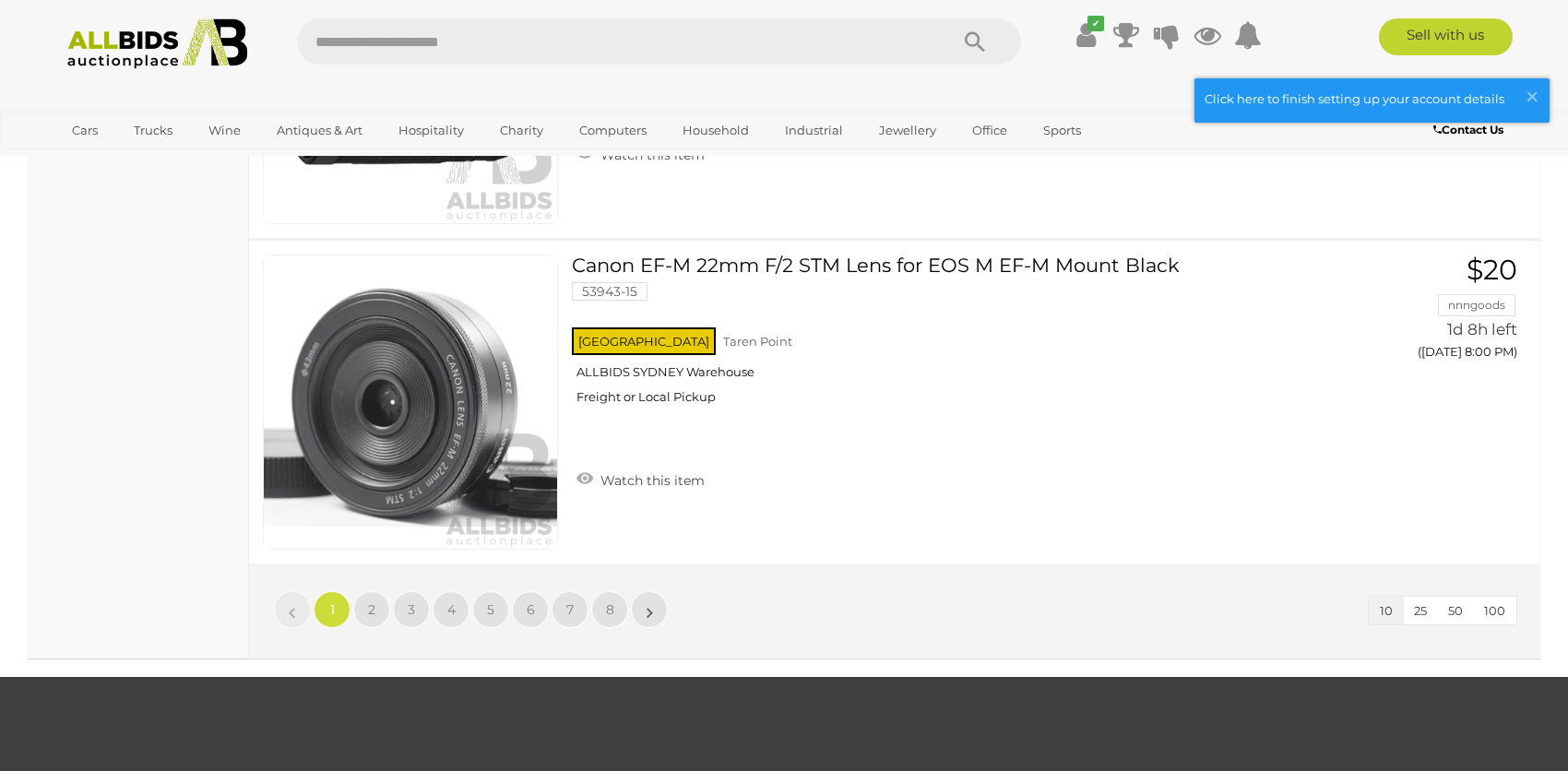
scroll to position [2950, 0]
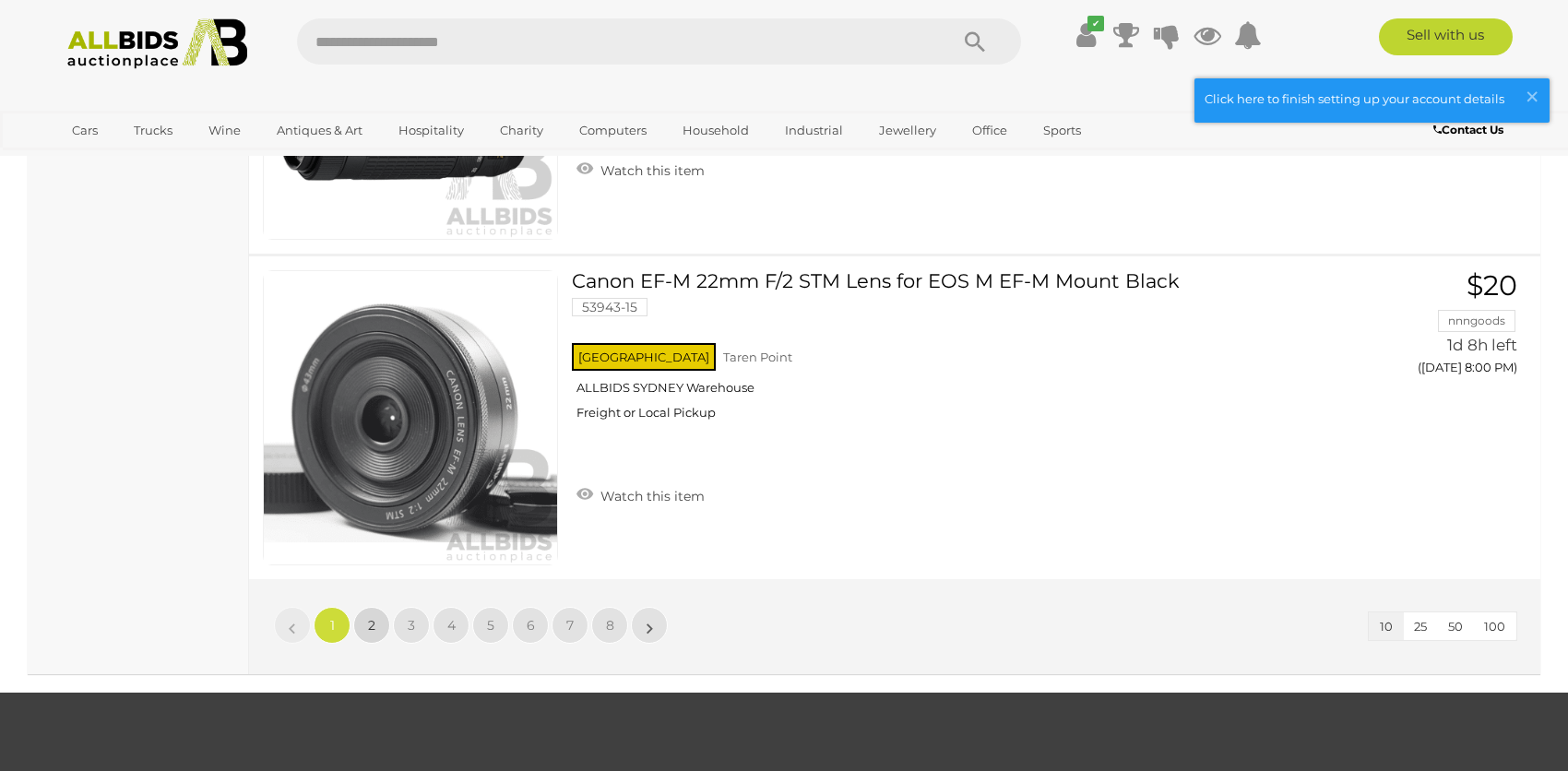
click at [369, 616] on span "2" at bounding box center [371, 624] width 7 height 17
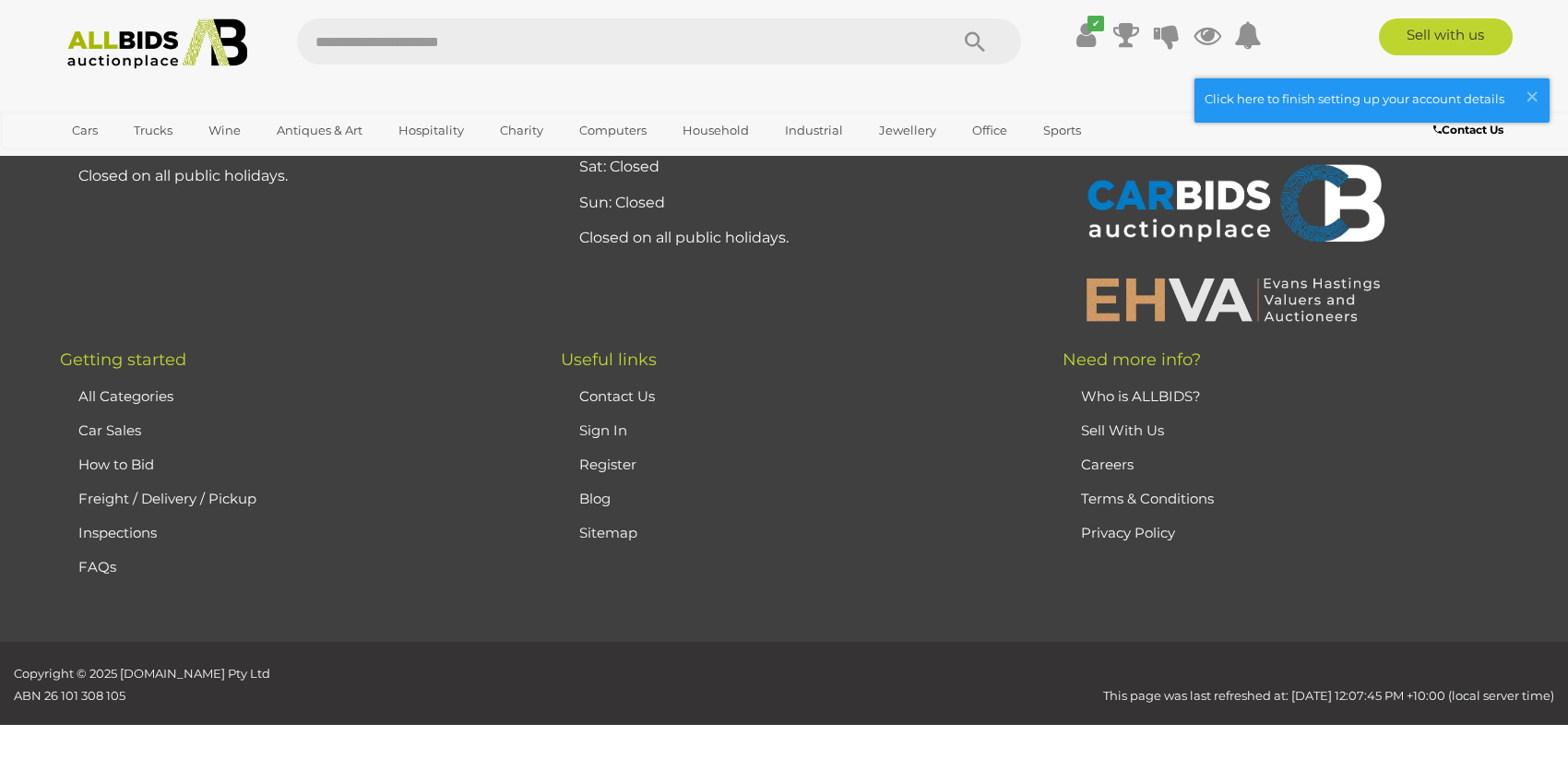
scroll to position [90, 0]
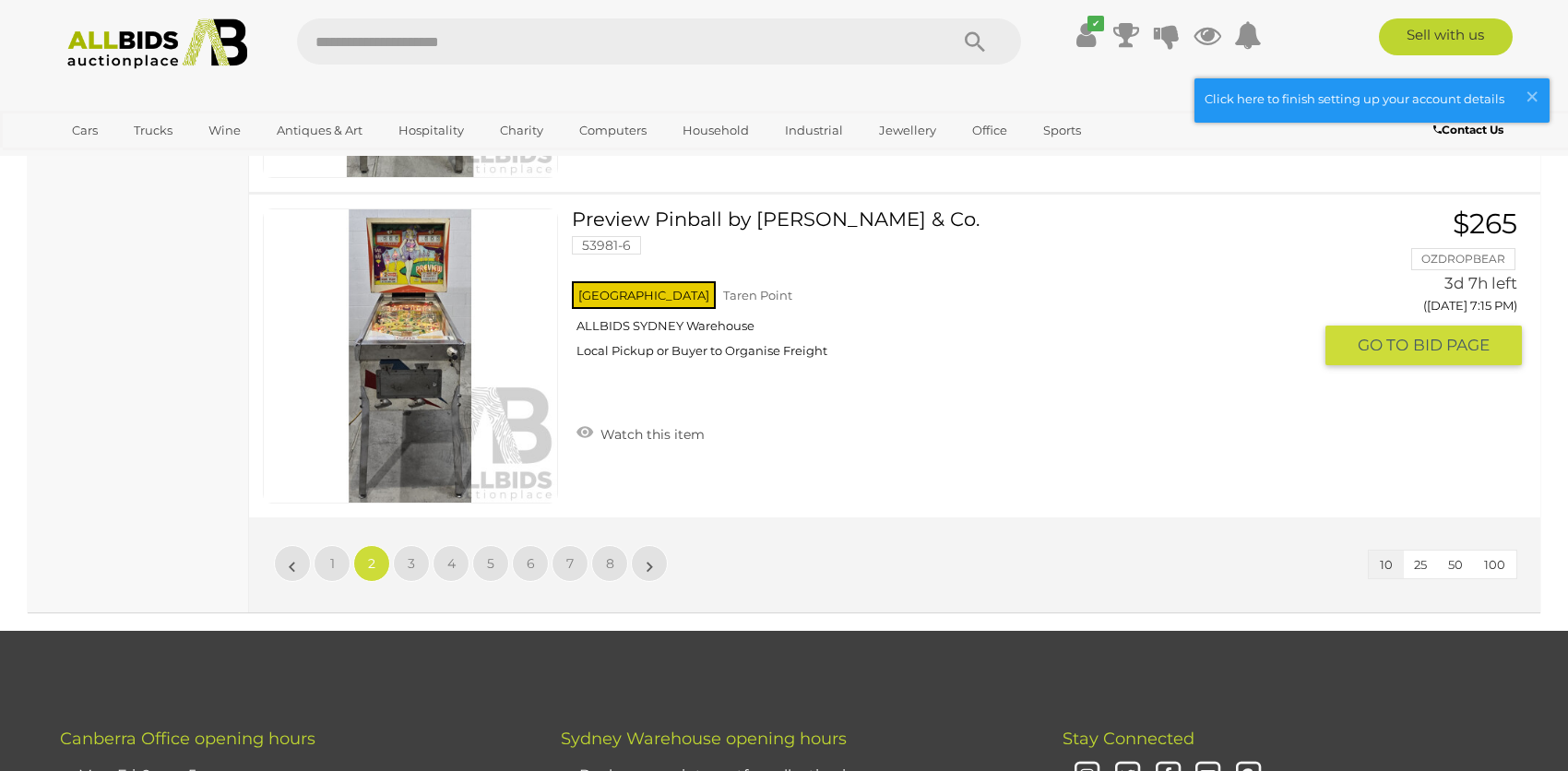
scroll to position [3040, 0]
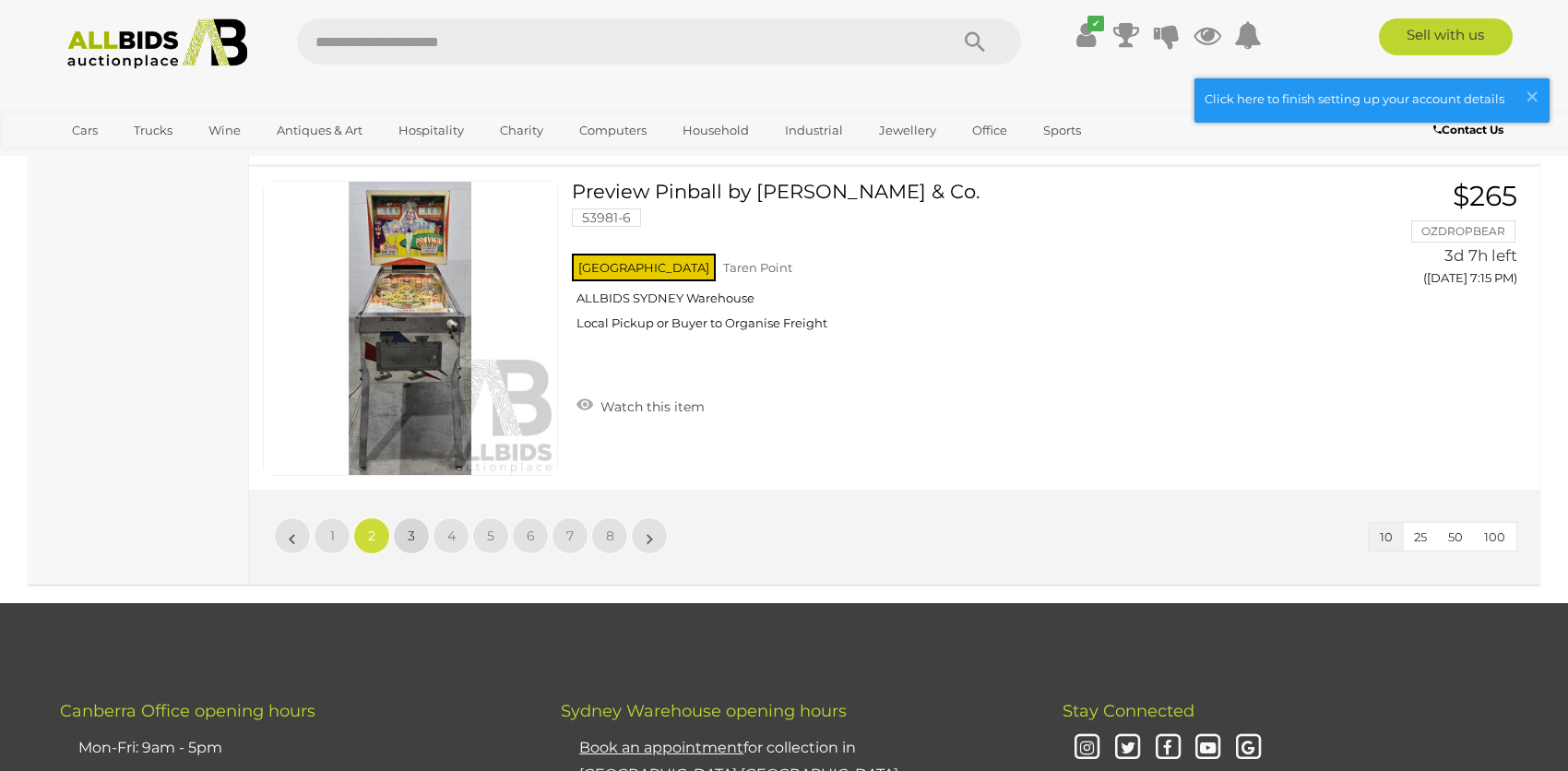
click at [407, 534] on link "3" at bounding box center [411, 535] width 36 height 36
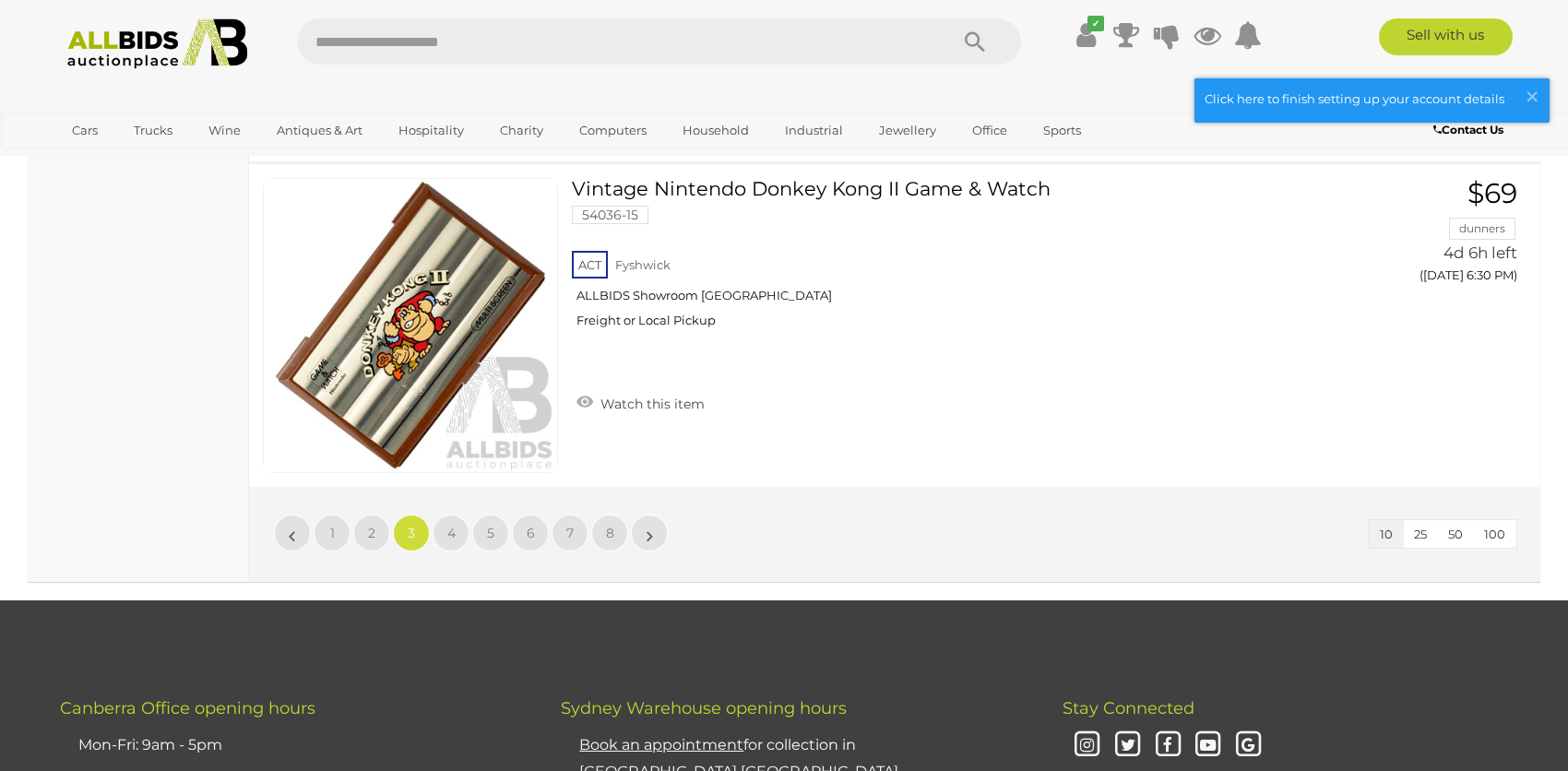
scroll to position [3040, 0]
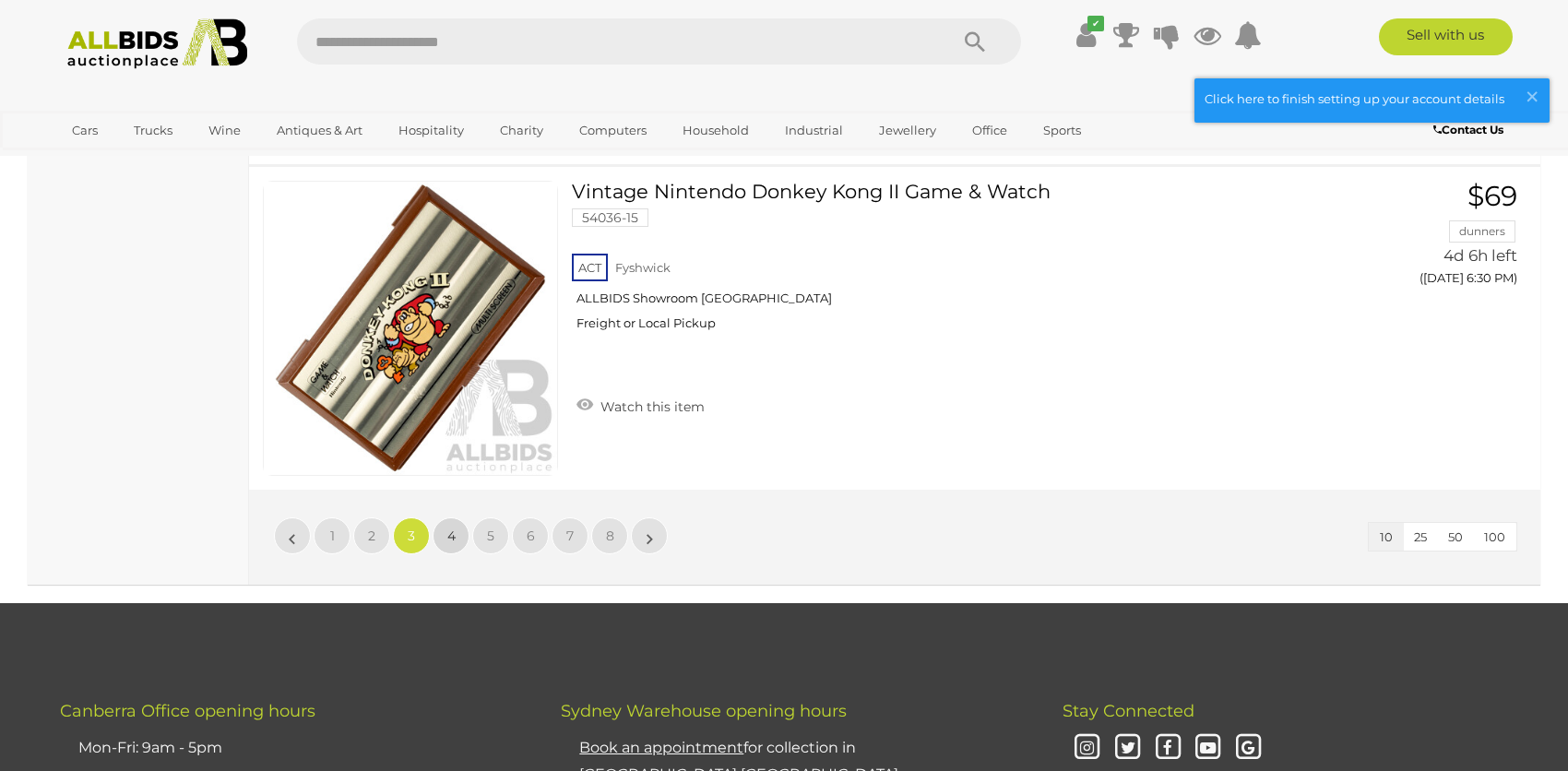
click at [455, 536] on link "4" at bounding box center [450, 535] width 36 height 36
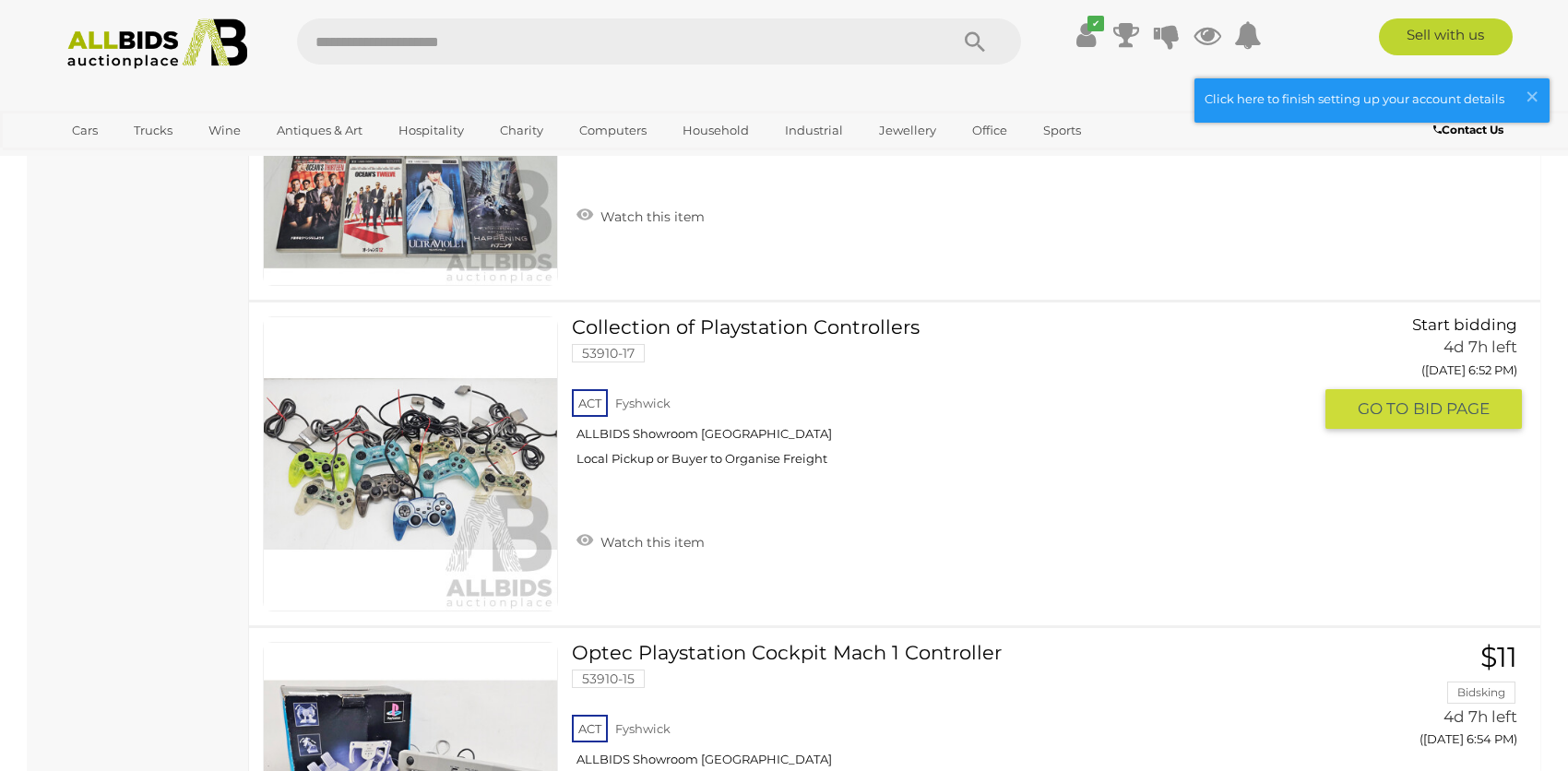
scroll to position [1933, 0]
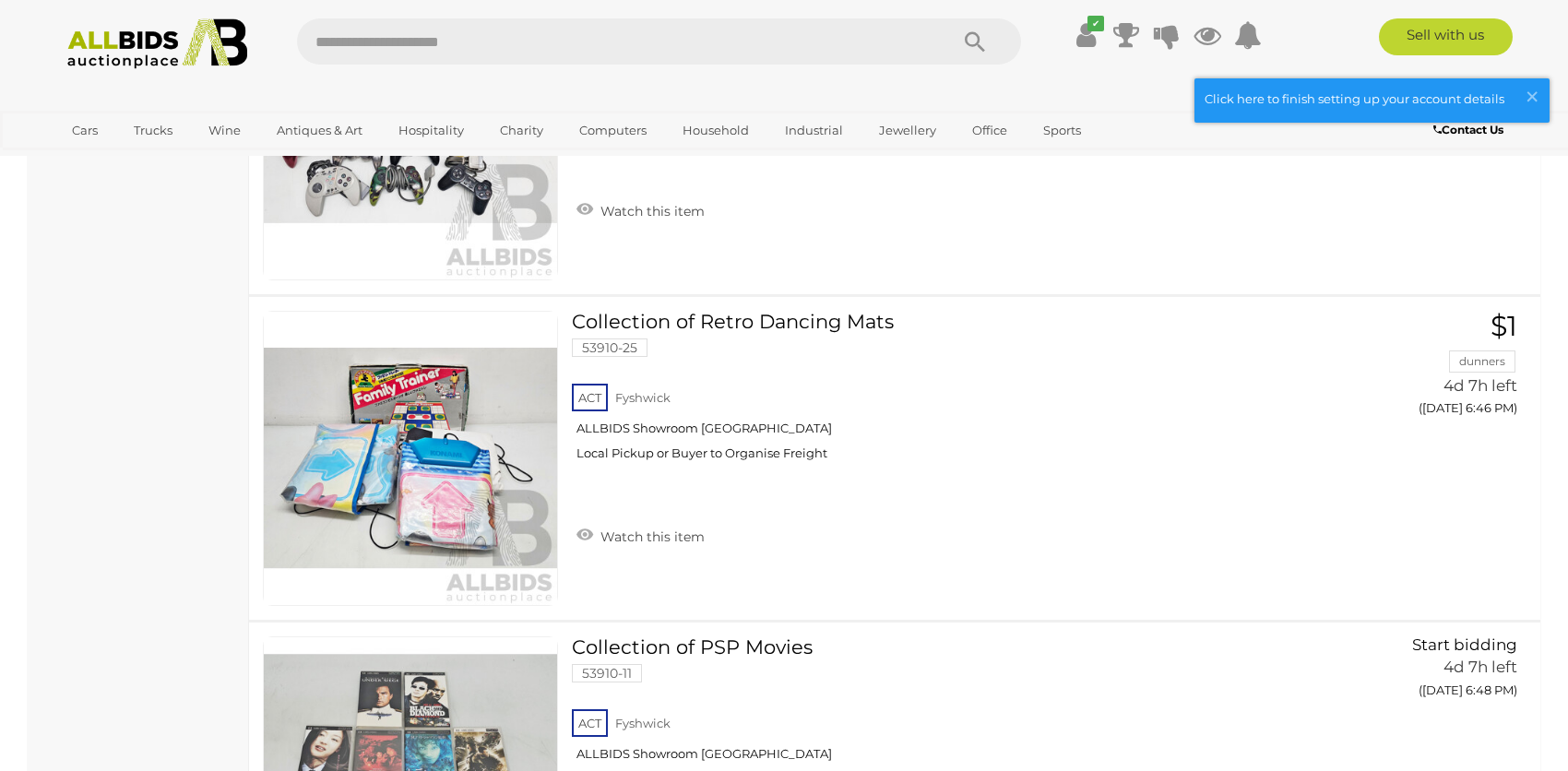
click at [515, 35] on input "text" at bounding box center [613, 41] width 632 height 46
type input "**"
click at [966, 32] on icon "Search" at bounding box center [974, 42] width 21 height 28
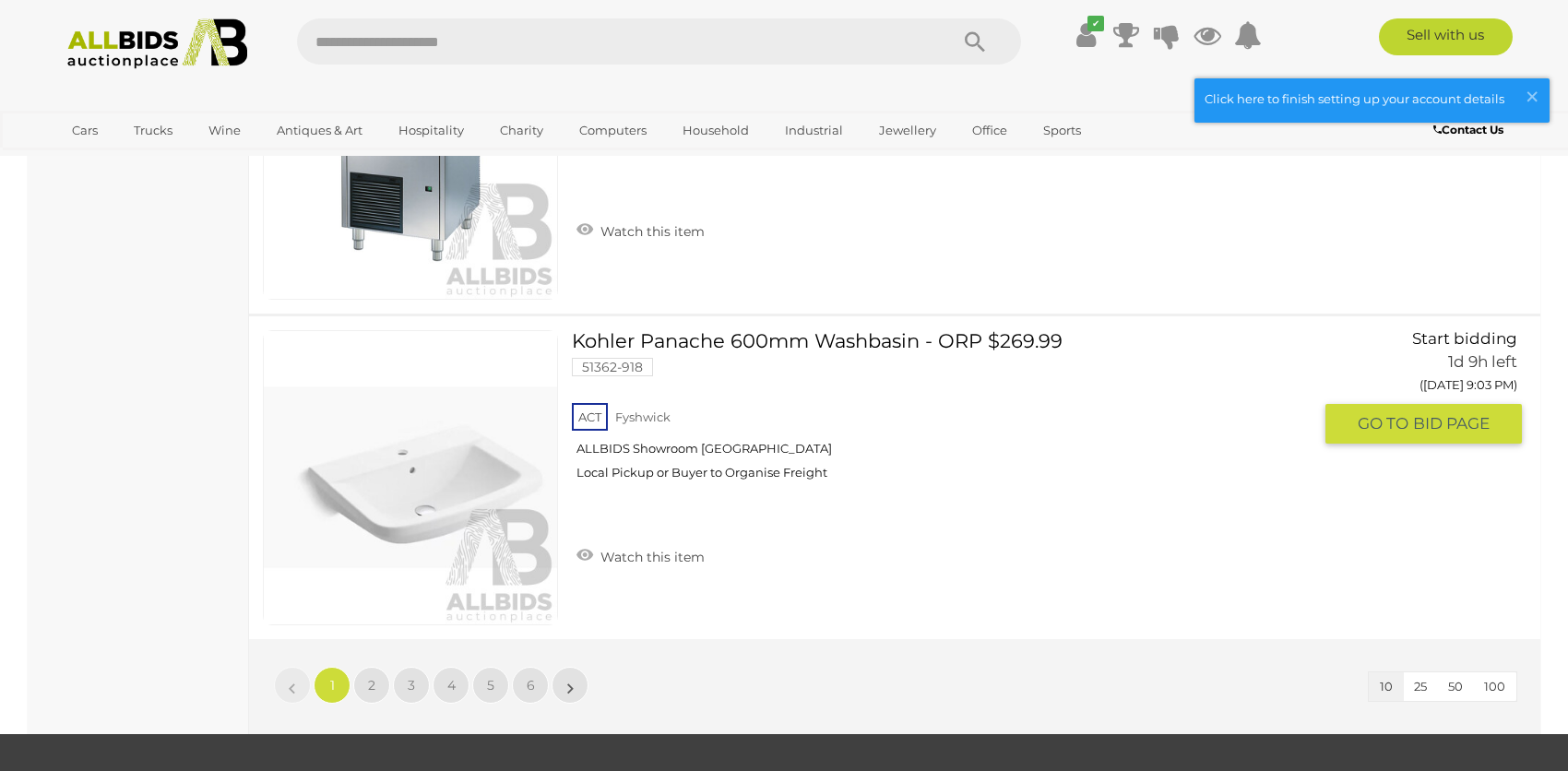
scroll to position [3134, 0]
